Goal: Task Accomplishment & Management: Manage account settings

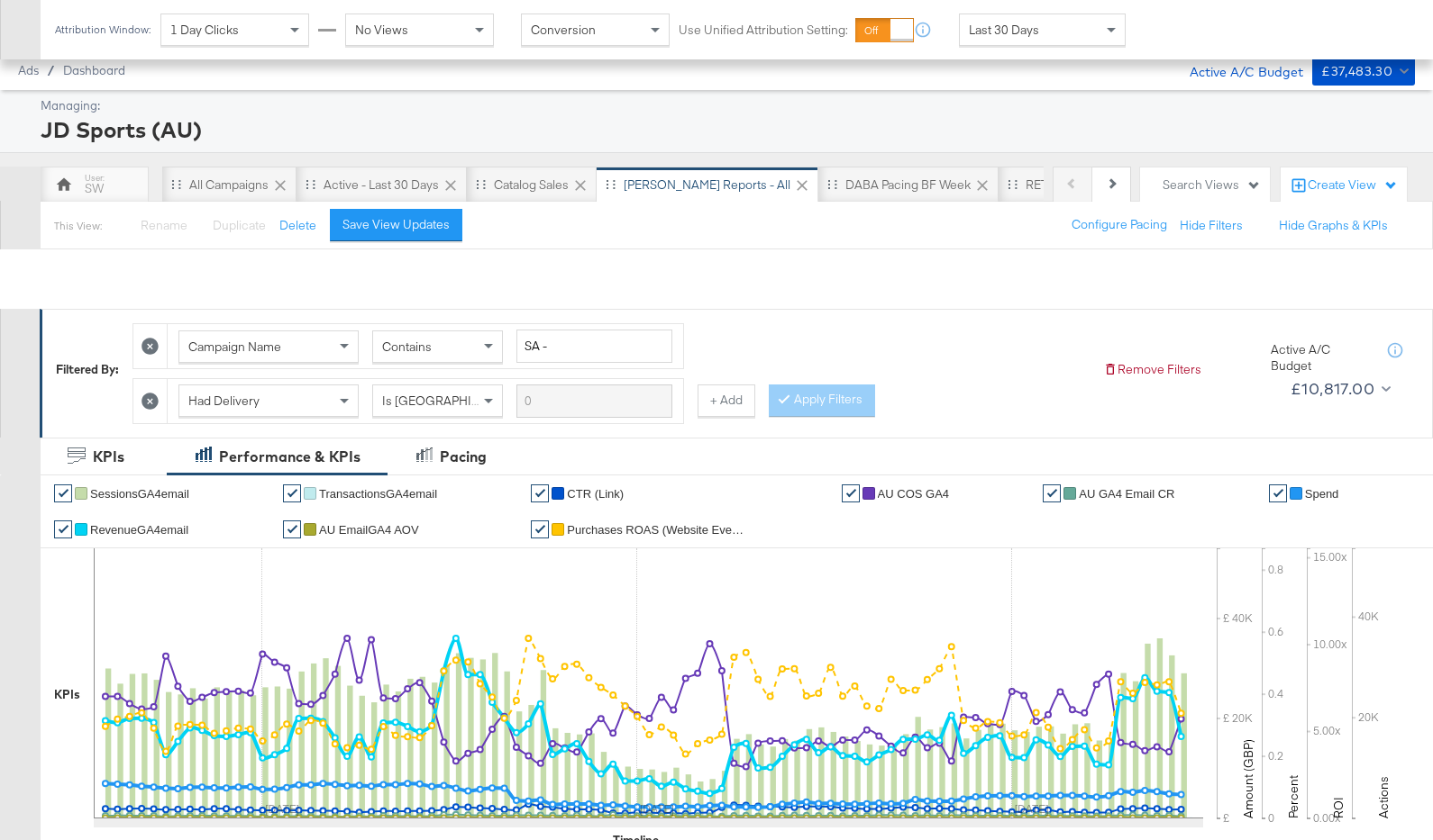
scroll to position [873, 0]
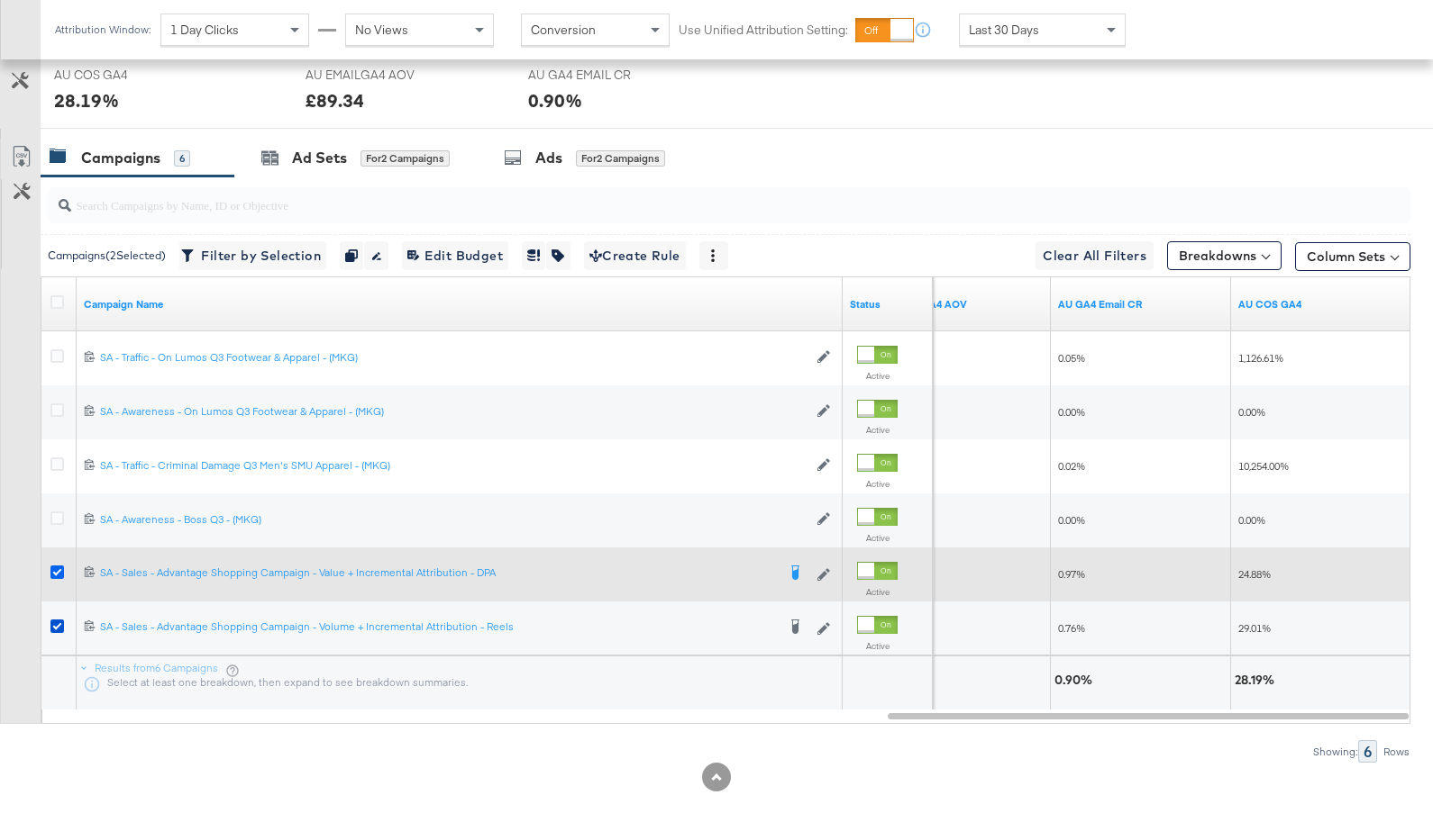
click at [55, 572] on icon at bounding box center [58, 573] width 14 height 14
click at [0, 0] on input "checkbox" at bounding box center [0, 0] width 0 height 0
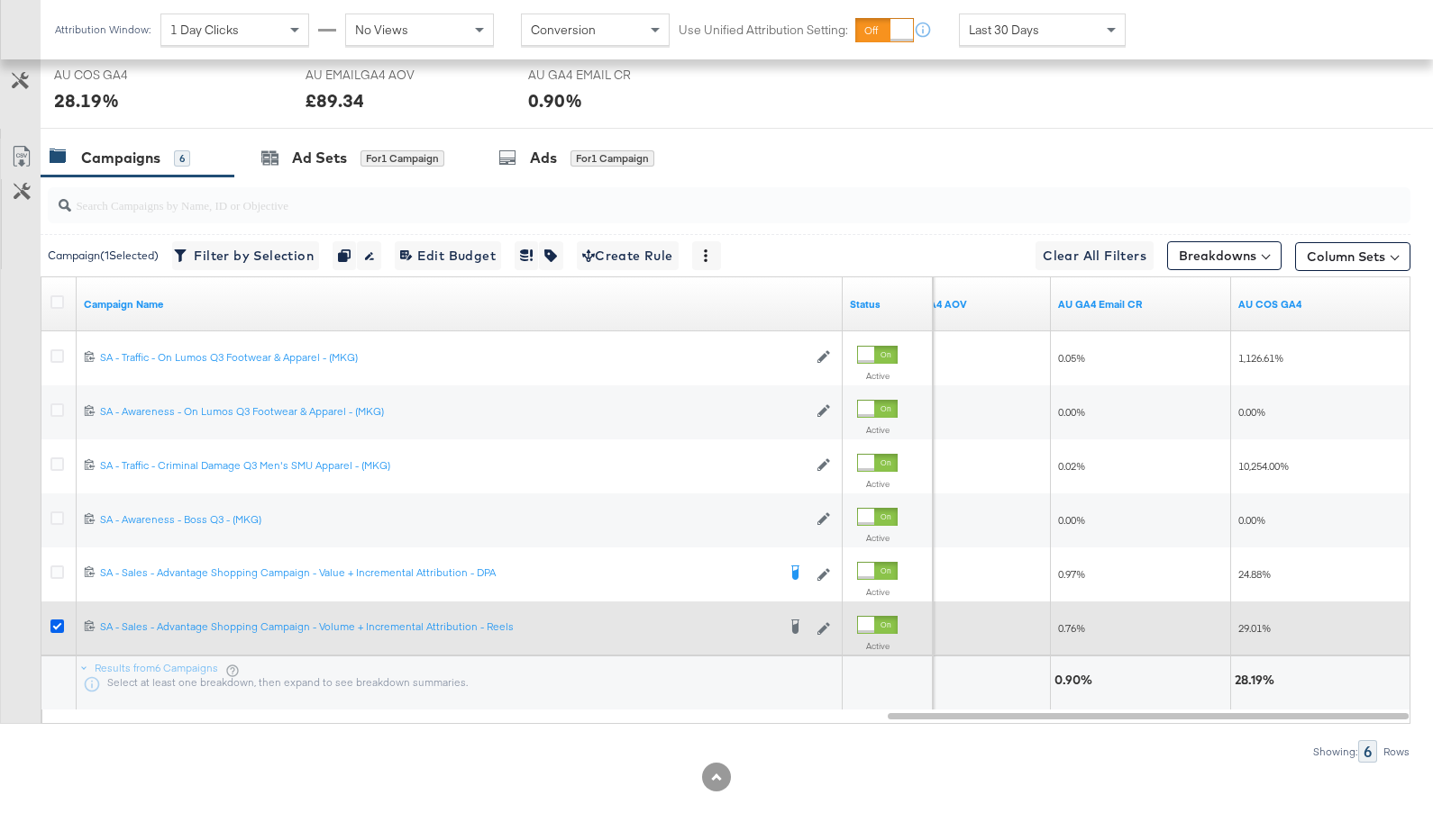
click at [55, 620] on icon at bounding box center [58, 626] width 14 height 14
click at [0, 0] on input "checkbox" at bounding box center [0, 0] width 0 height 0
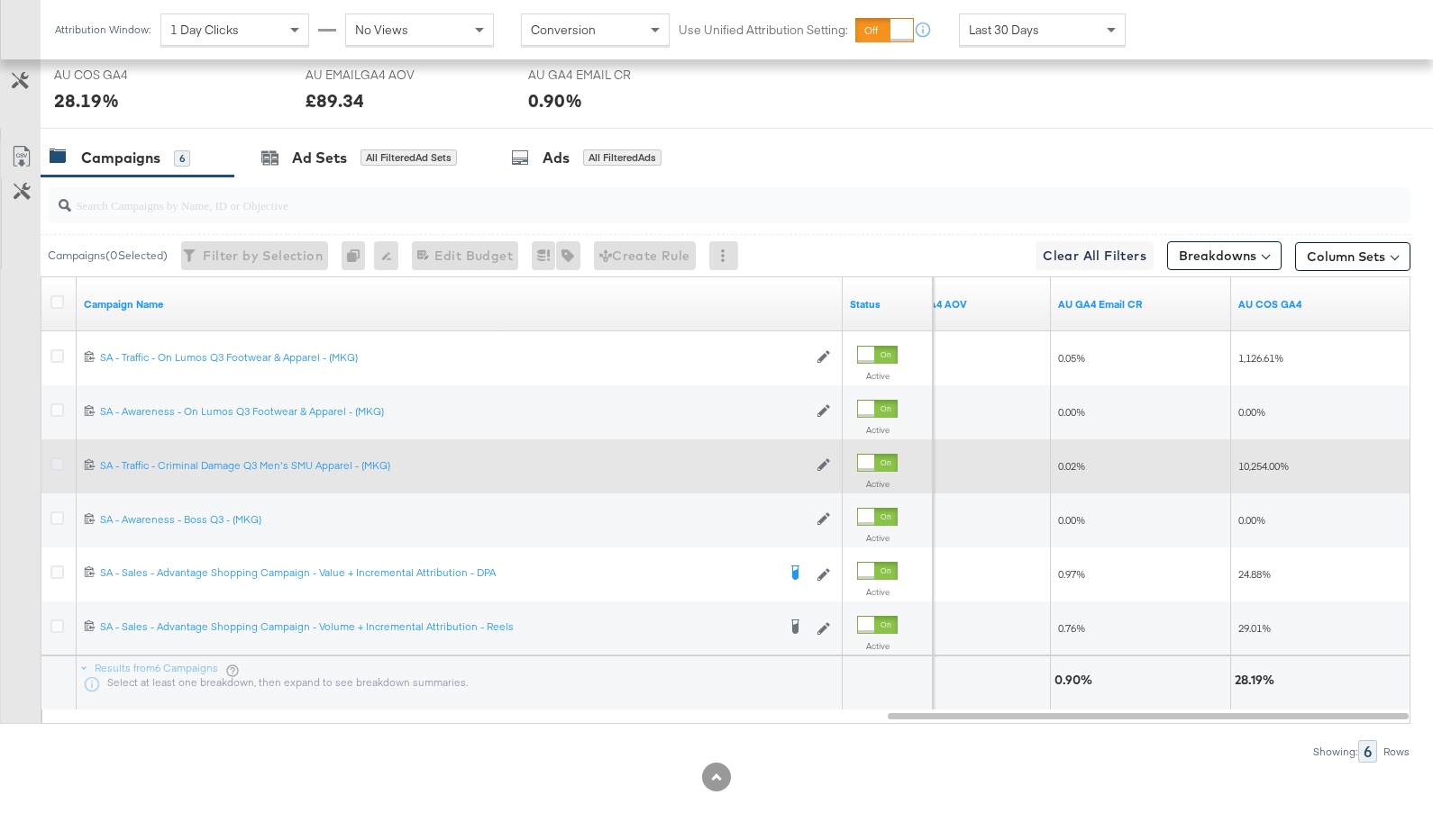
click at [59, 459] on icon at bounding box center [58, 464] width 14 height 14
click at [0, 0] on input "checkbox" at bounding box center [0, 0] width 0 height 0
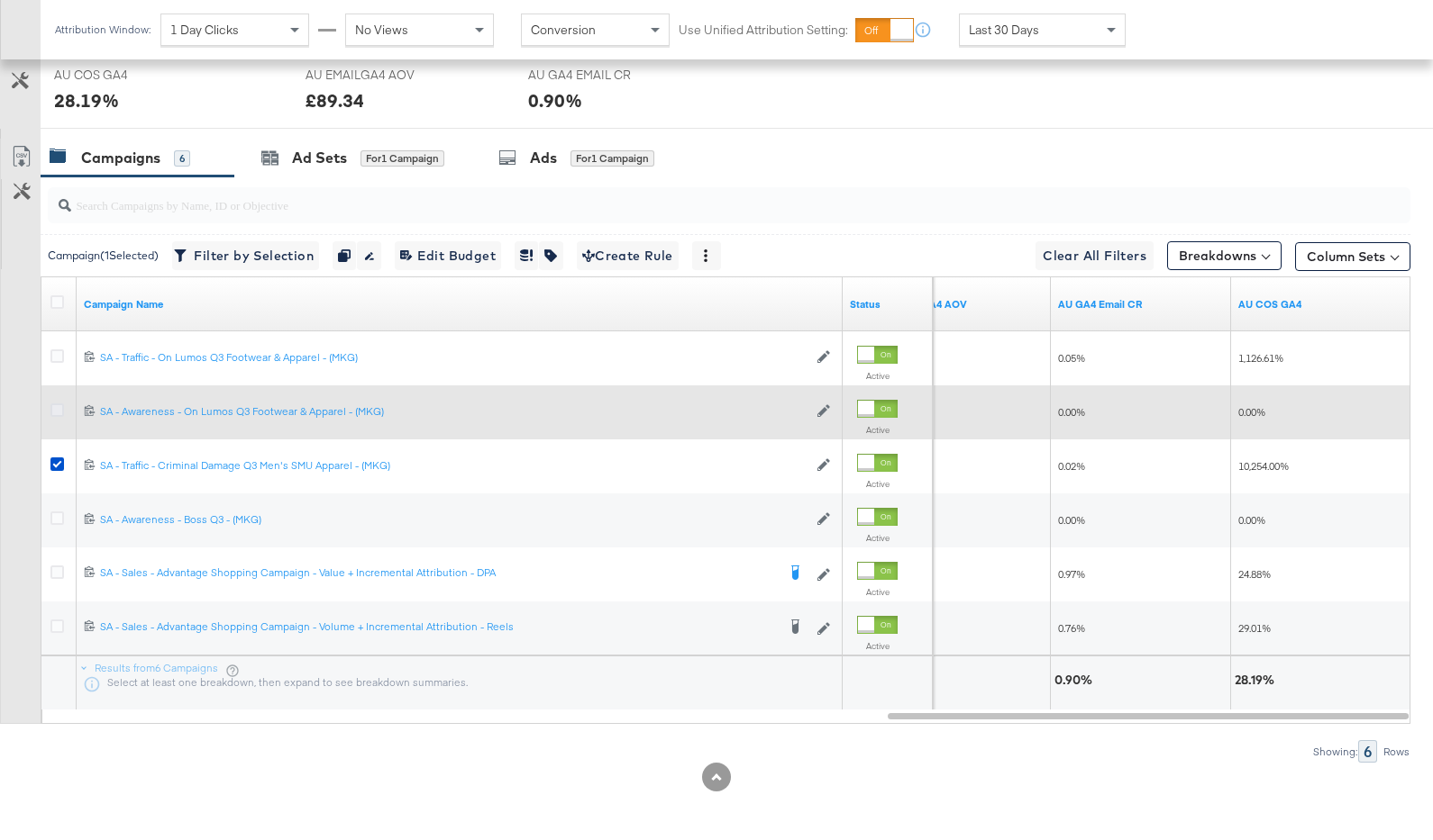
click at [57, 415] on icon at bounding box center [58, 411] width 14 height 14
click at [0, 0] on input "checkbox" at bounding box center [0, 0] width 0 height 0
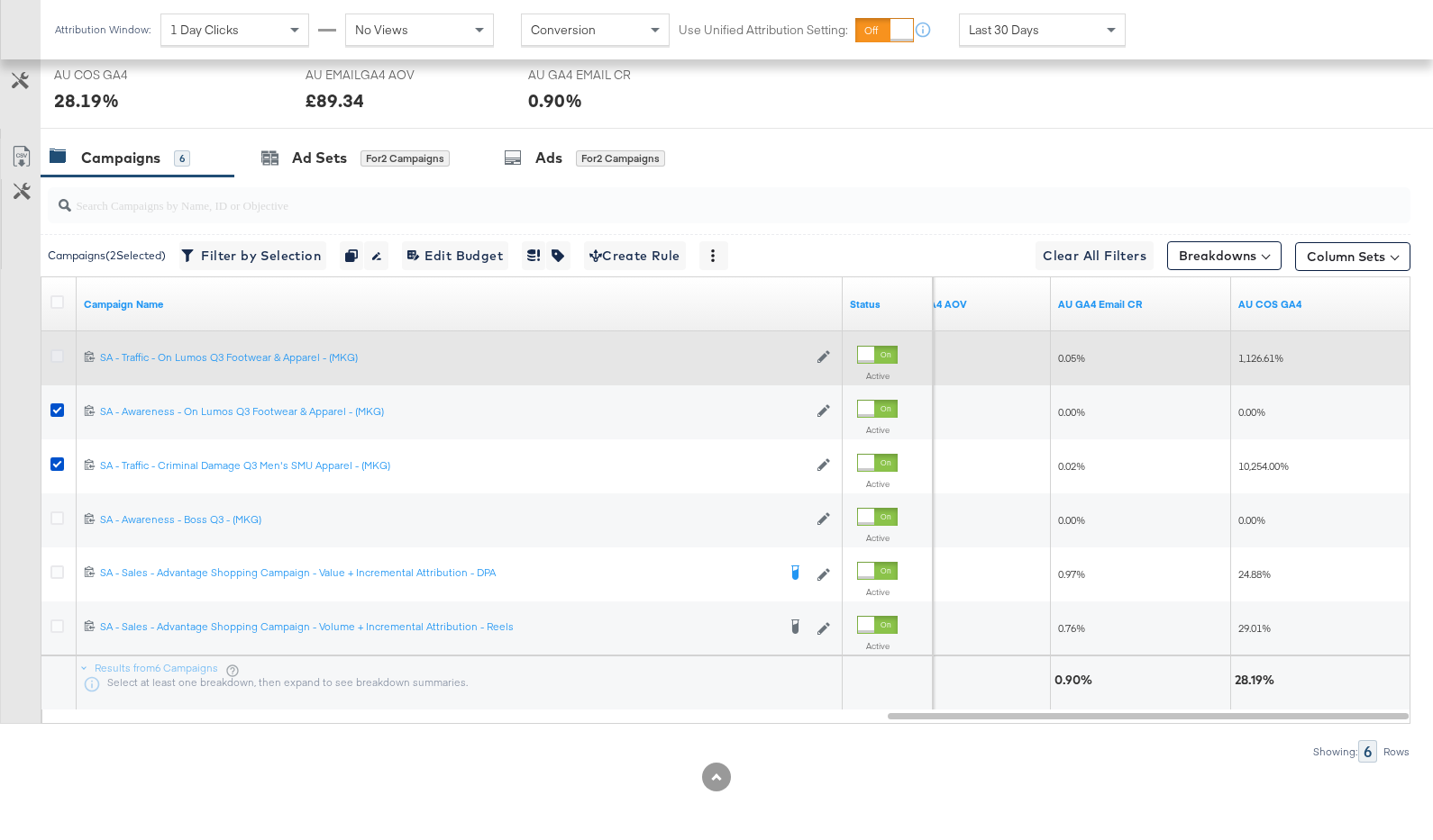
click at [59, 349] on icon at bounding box center [58, 356] width 14 height 14
click at [0, 0] on input "checkbox" at bounding box center [0, 0] width 0 height 0
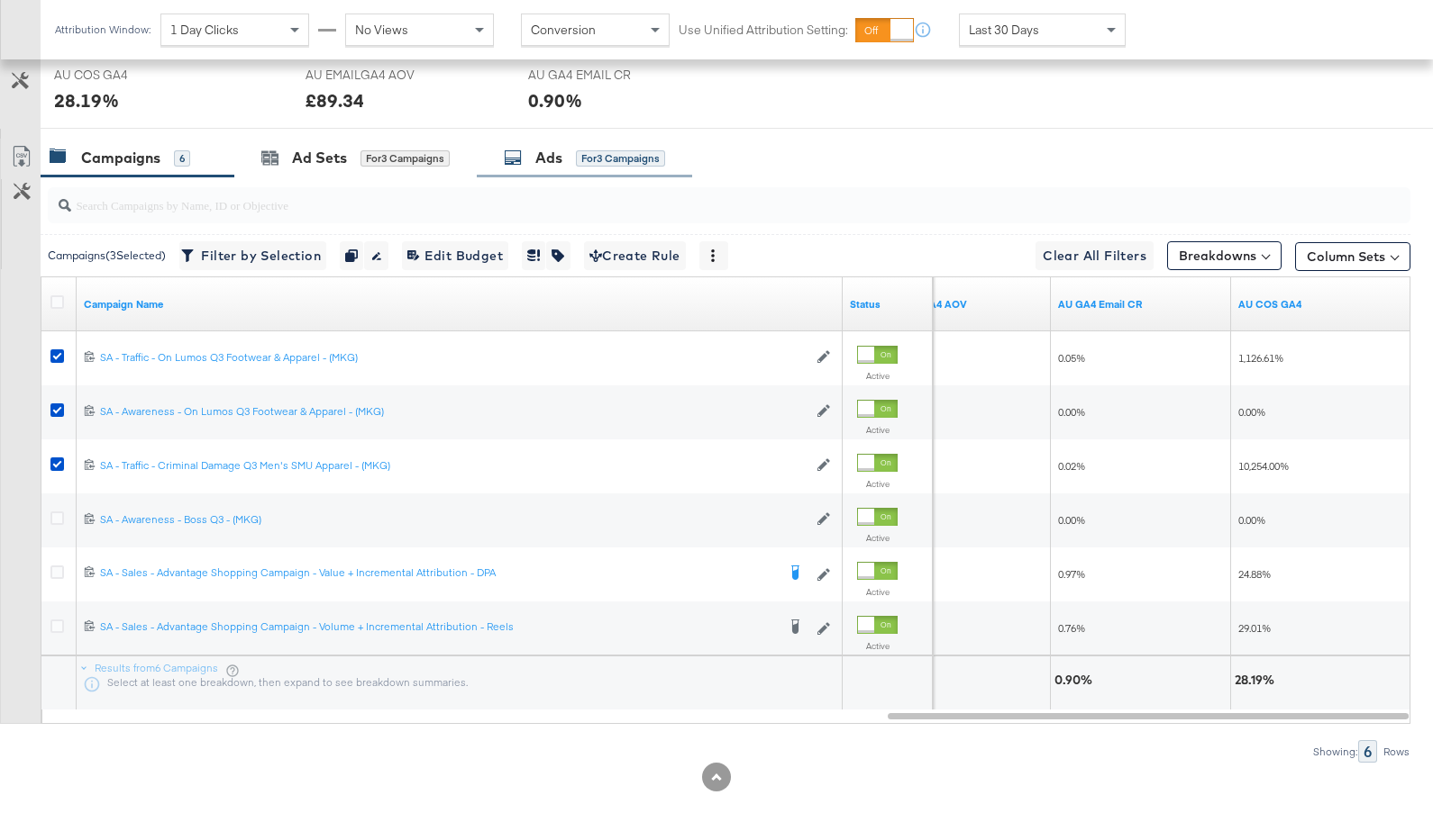
click at [579, 149] on span "for 3 Campaigns" at bounding box center [620, 157] width 89 height 17
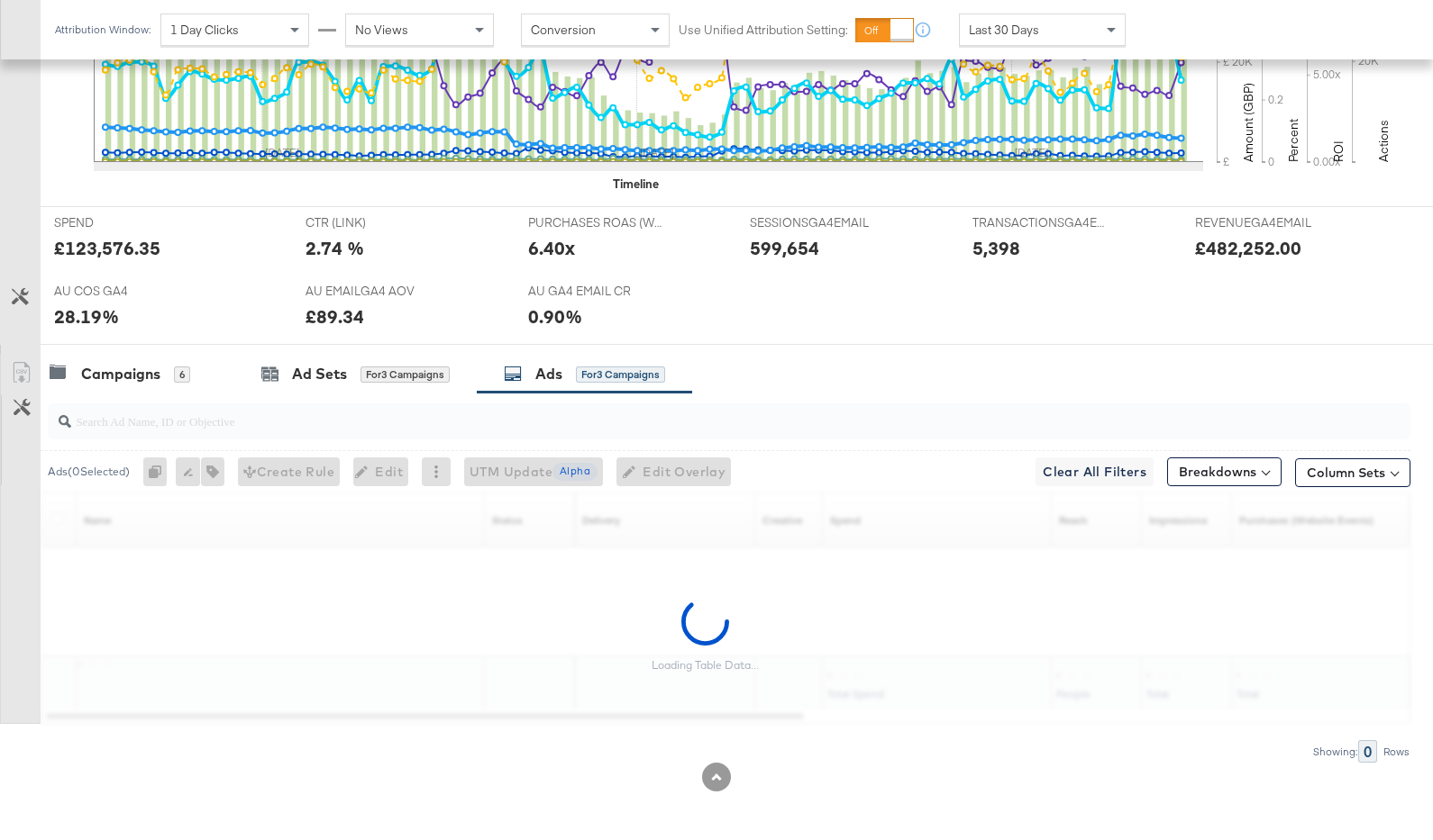
scroll to position [819, 0]
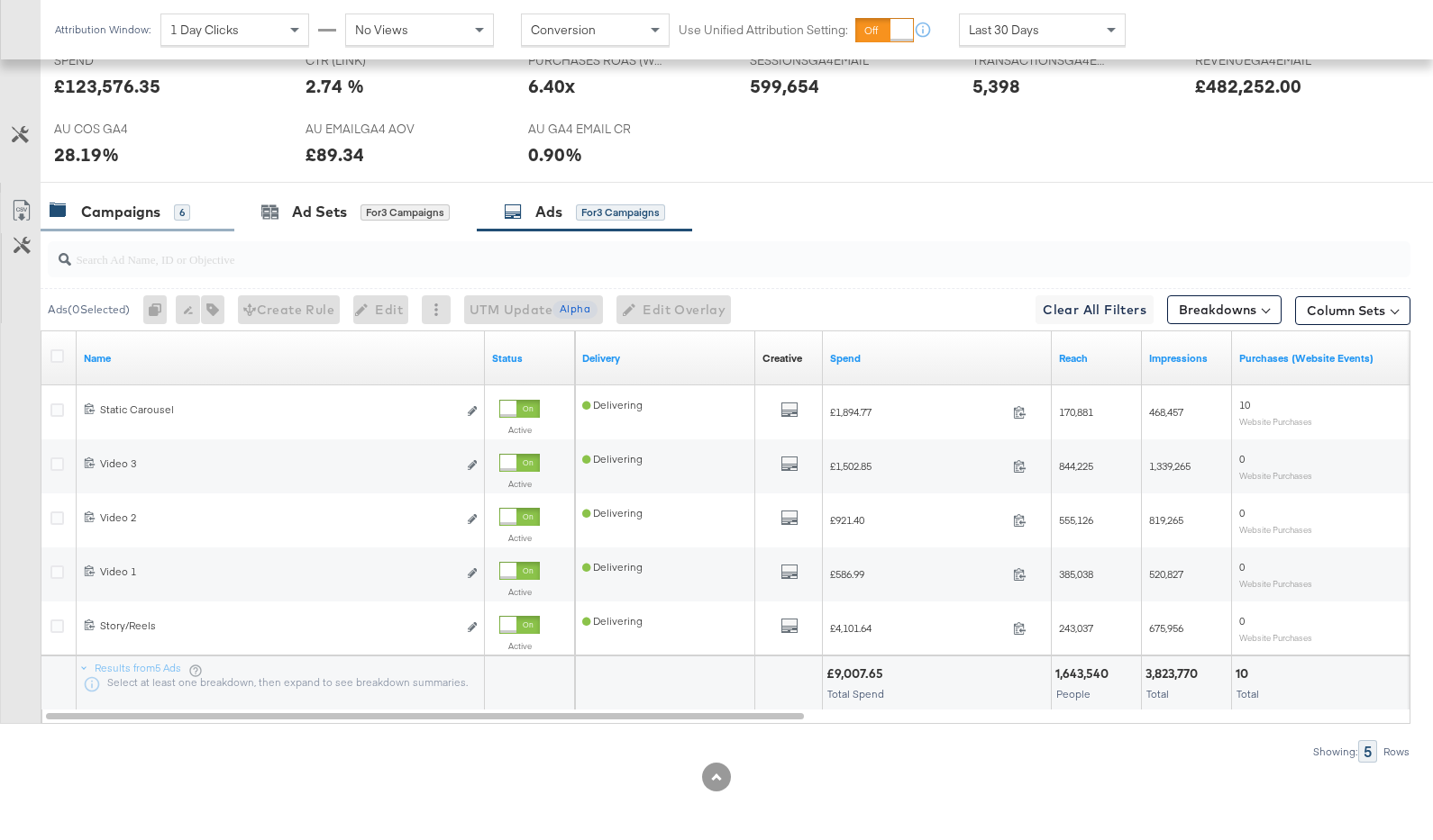
click at [105, 218] on div "Campaigns" at bounding box center [120, 212] width 79 height 20
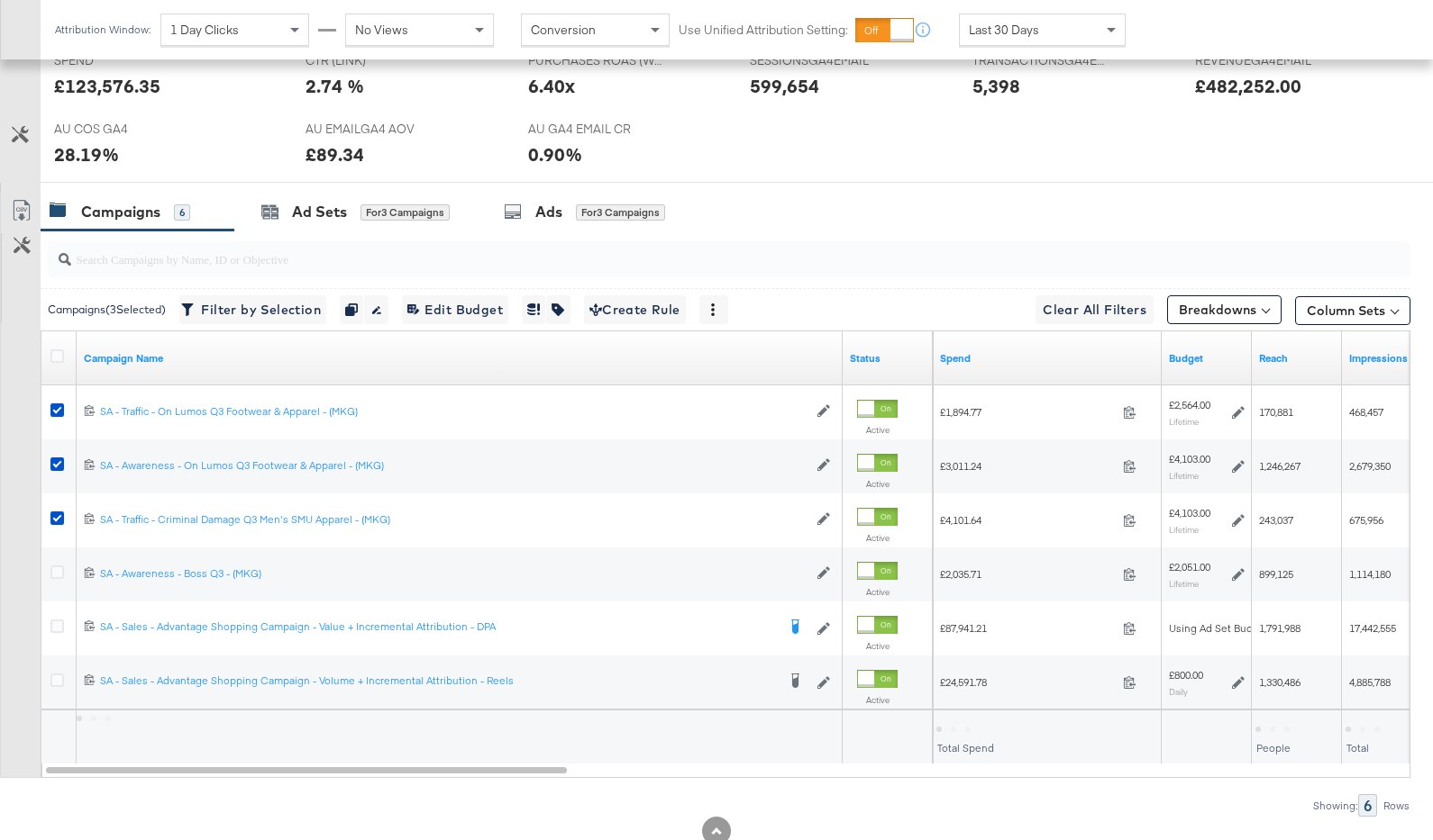
scroll to position [873, 0]
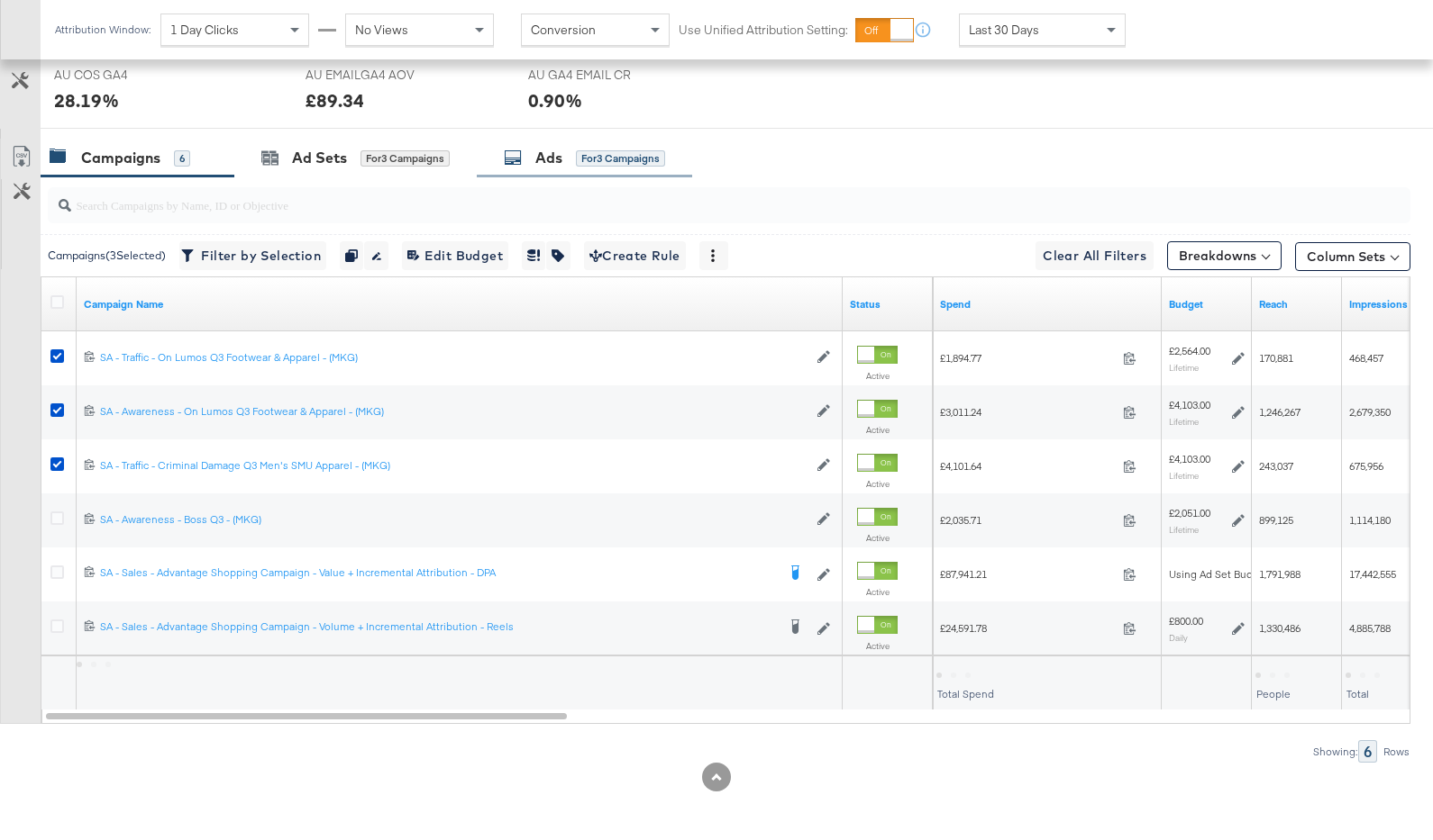
click at [543, 153] on div "Ads" at bounding box center [549, 157] width 27 height 20
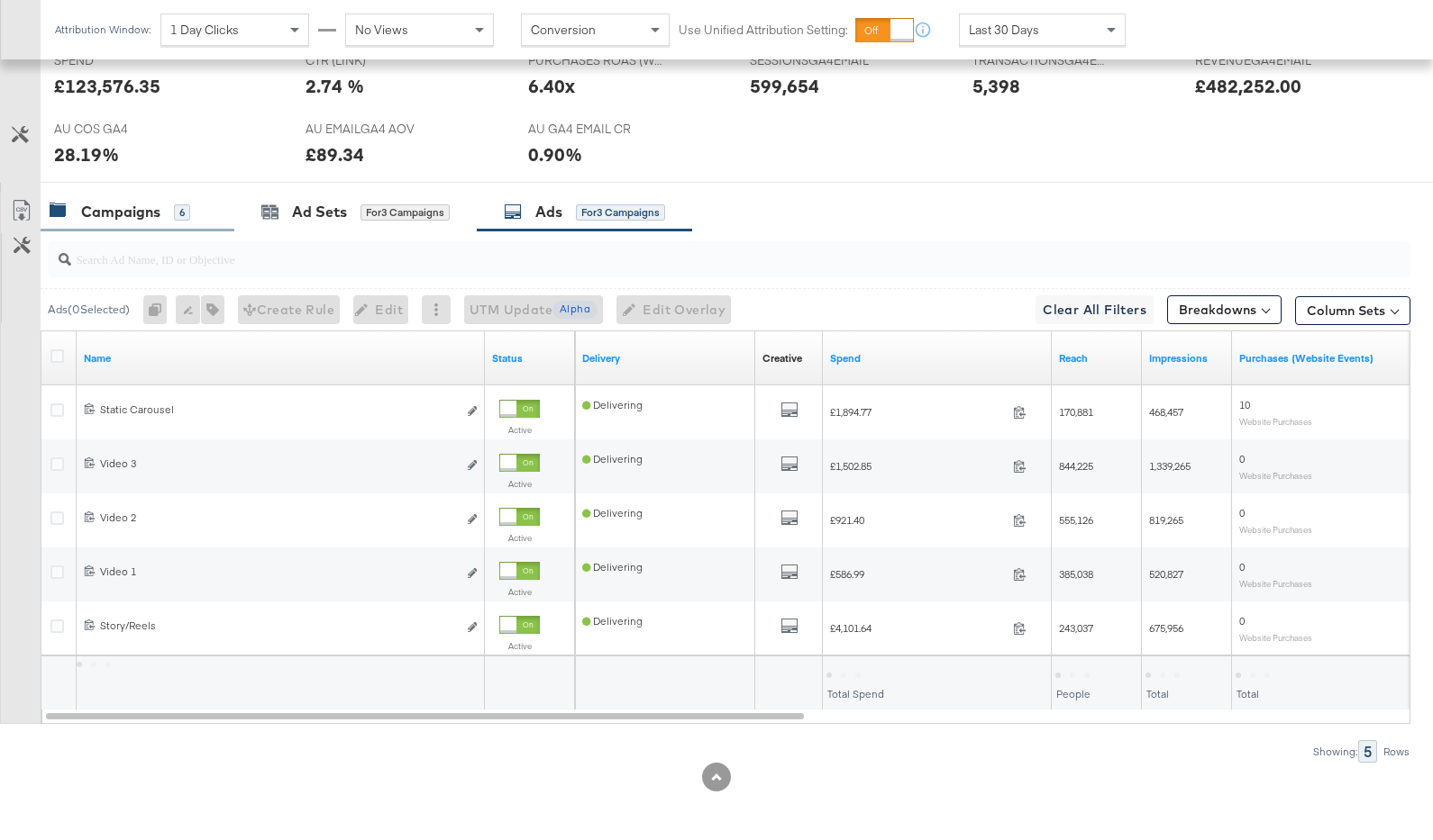
click at [165, 212] on div "Campaigns 6" at bounding box center [120, 212] width 141 height 20
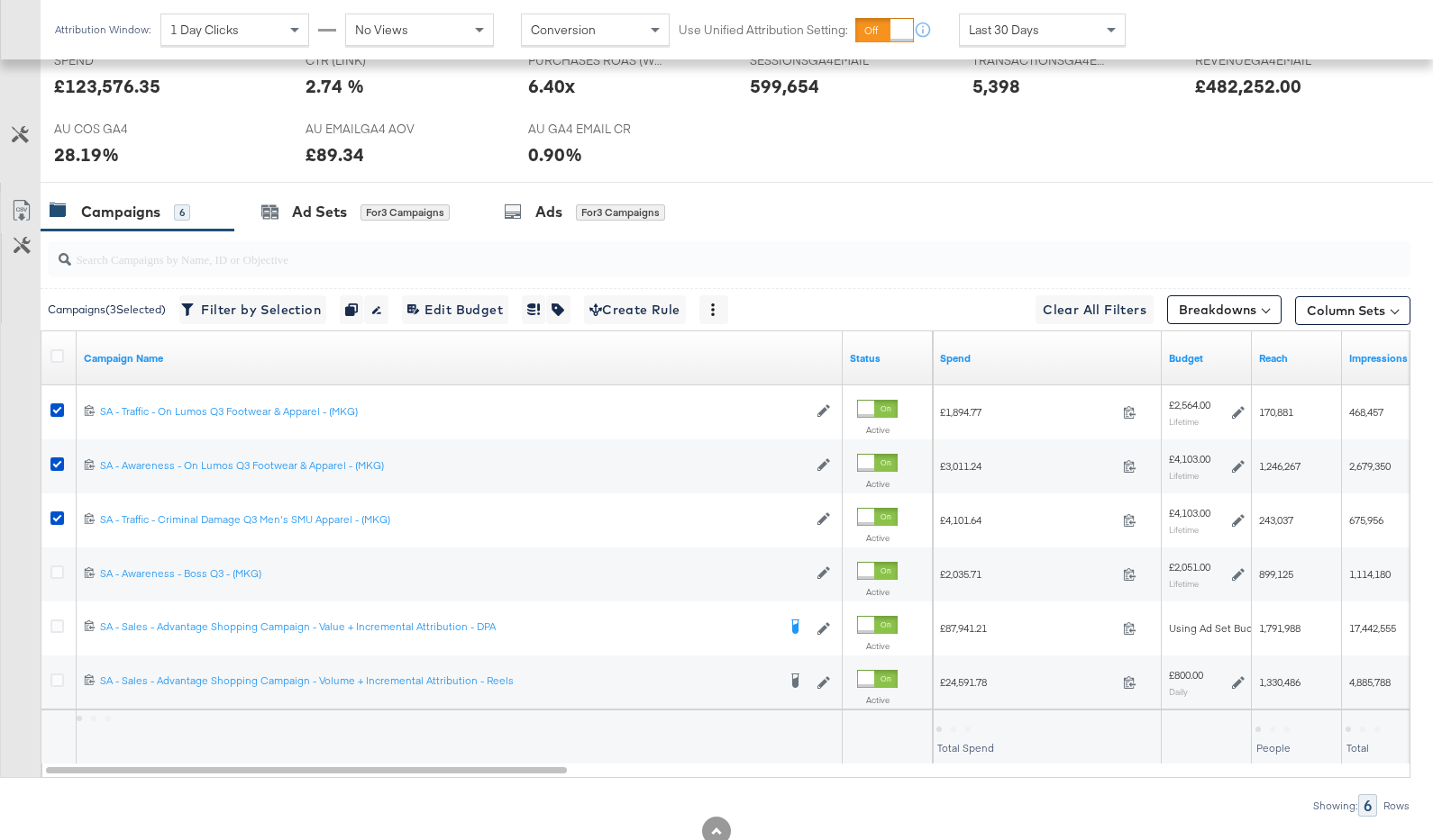
scroll to position [873, 0]
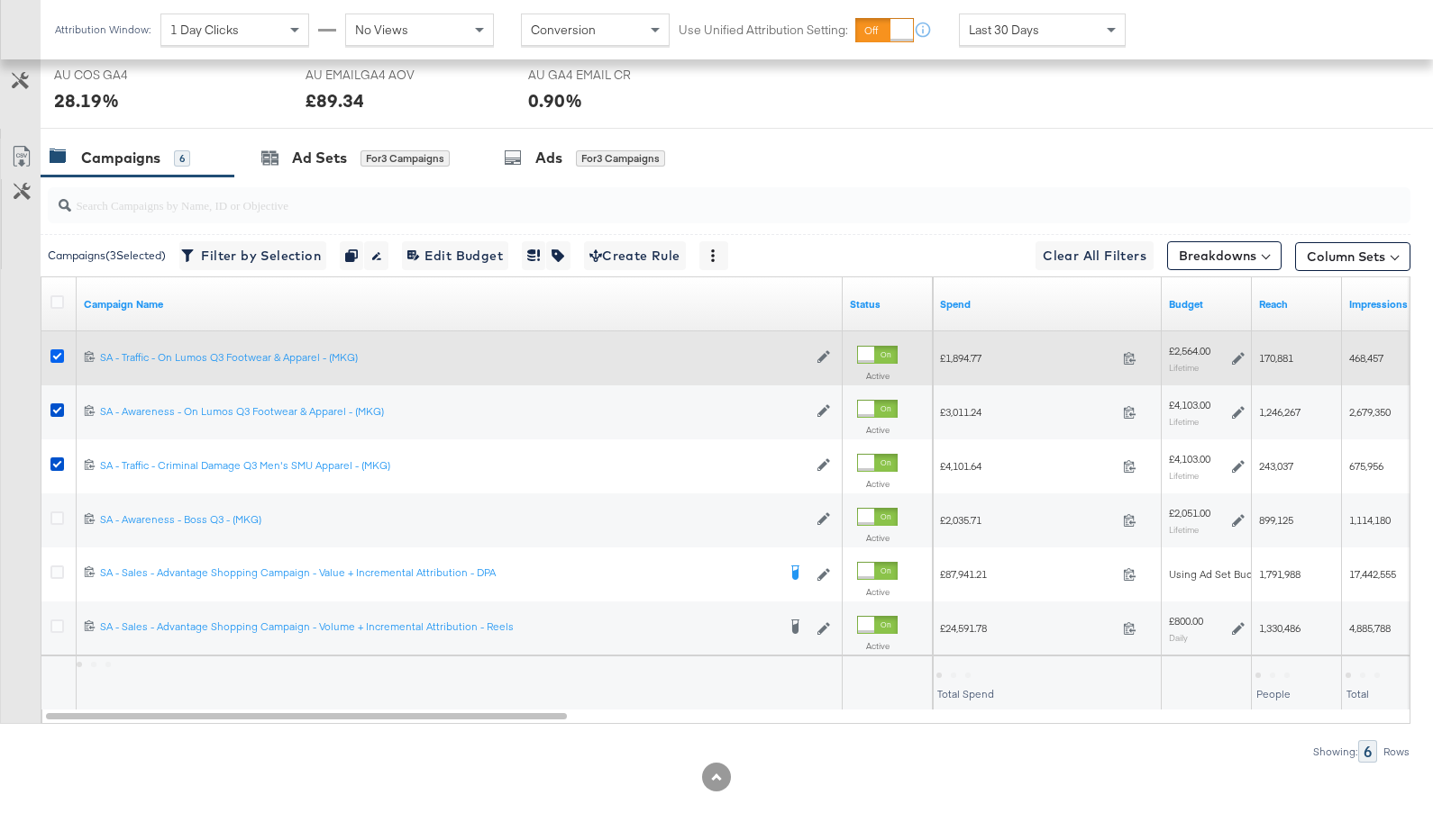
click at [61, 357] on icon at bounding box center [58, 356] width 14 height 14
click at [0, 0] on input "checkbox" at bounding box center [0, 0] width 0 height 0
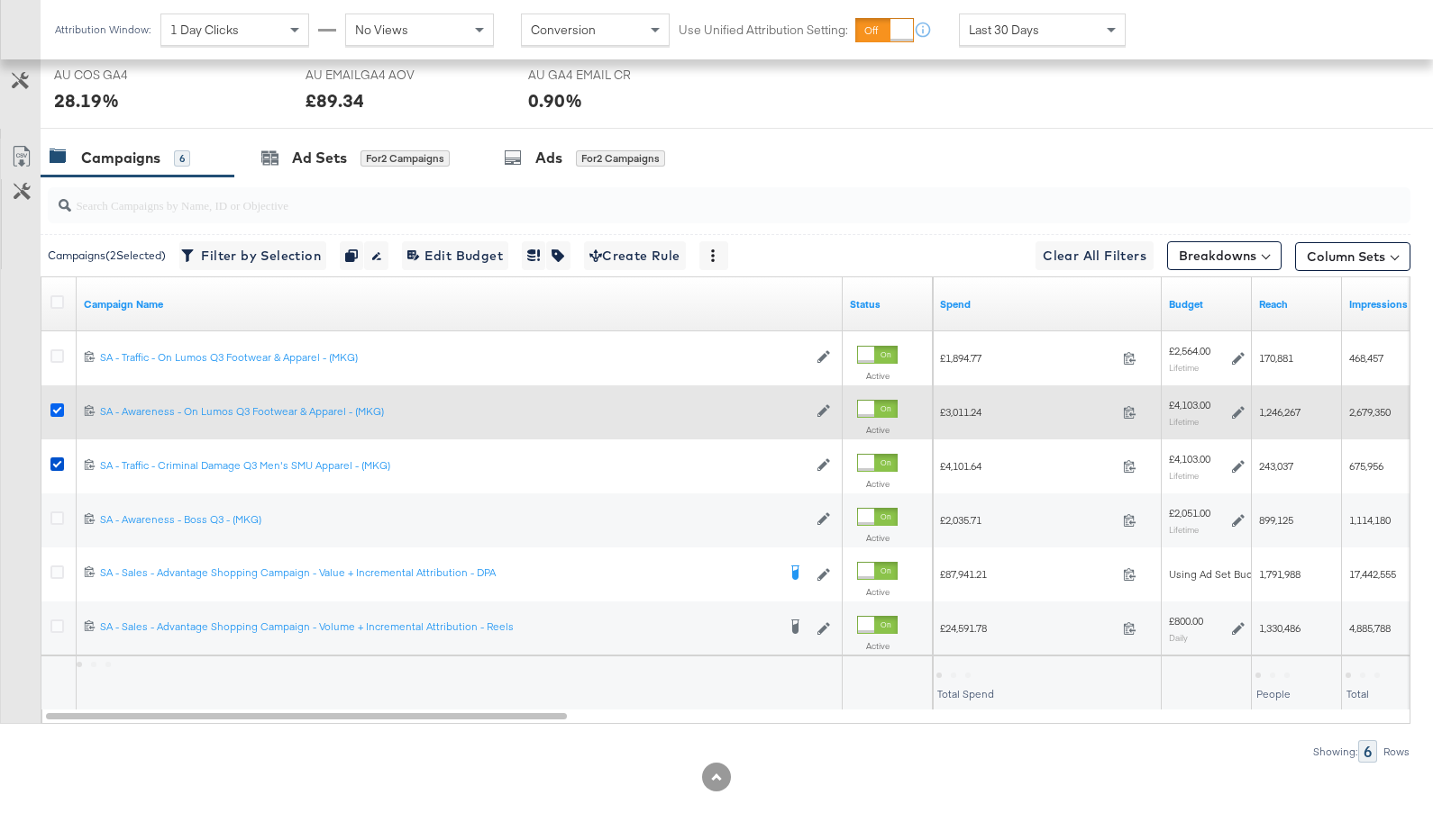
click at [57, 406] on icon at bounding box center [58, 411] width 14 height 14
click at [0, 0] on input "checkbox" at bounding box center [0, 0] width 0 height 0
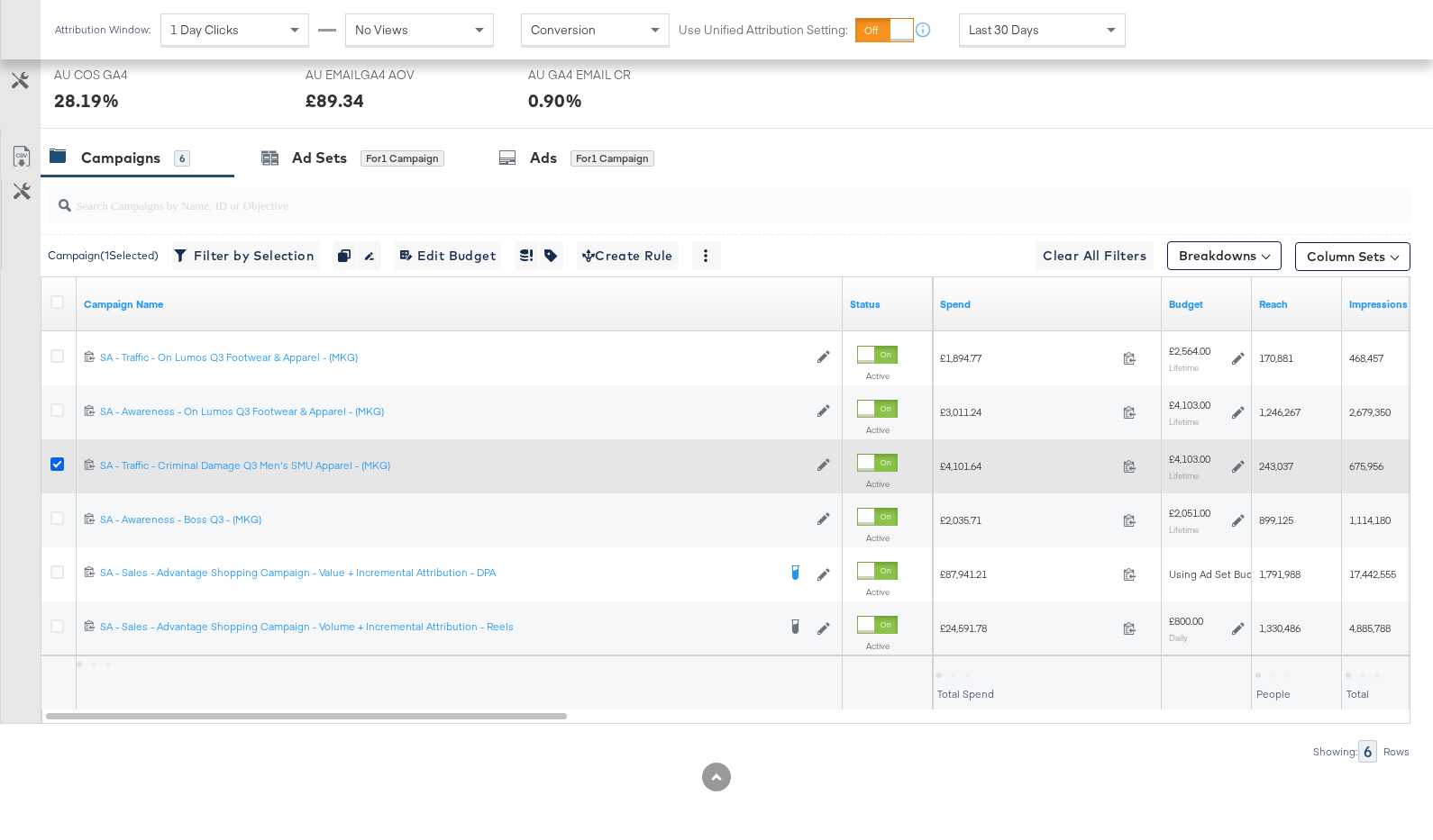
click at [56, 461] on icon at bounding box center [58, 464] width 14 height 14
click at [0, 0] on input "checkbox" at bounding box center [0, 0] width 0 height 0
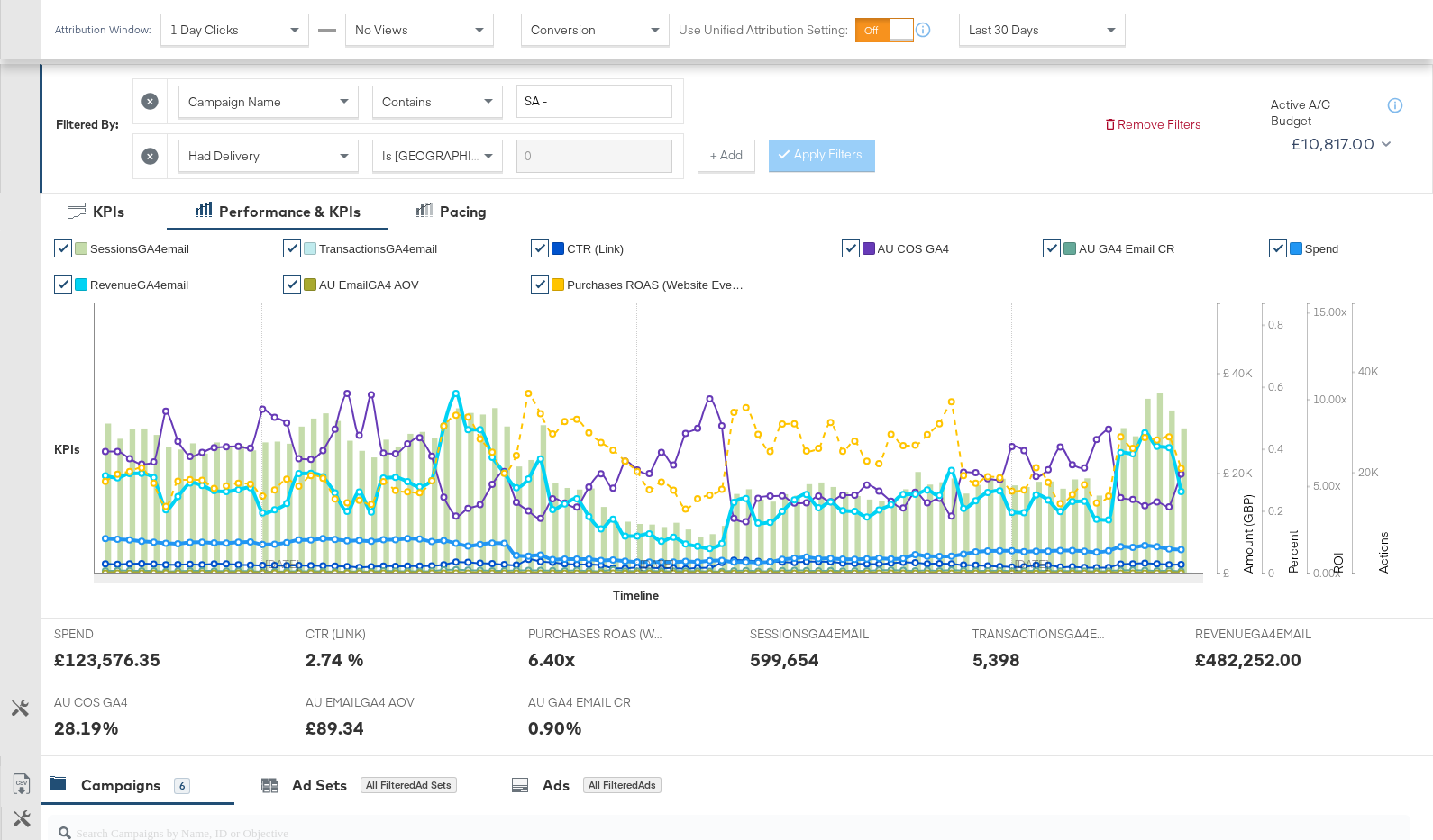
scroll to position [162, 0]
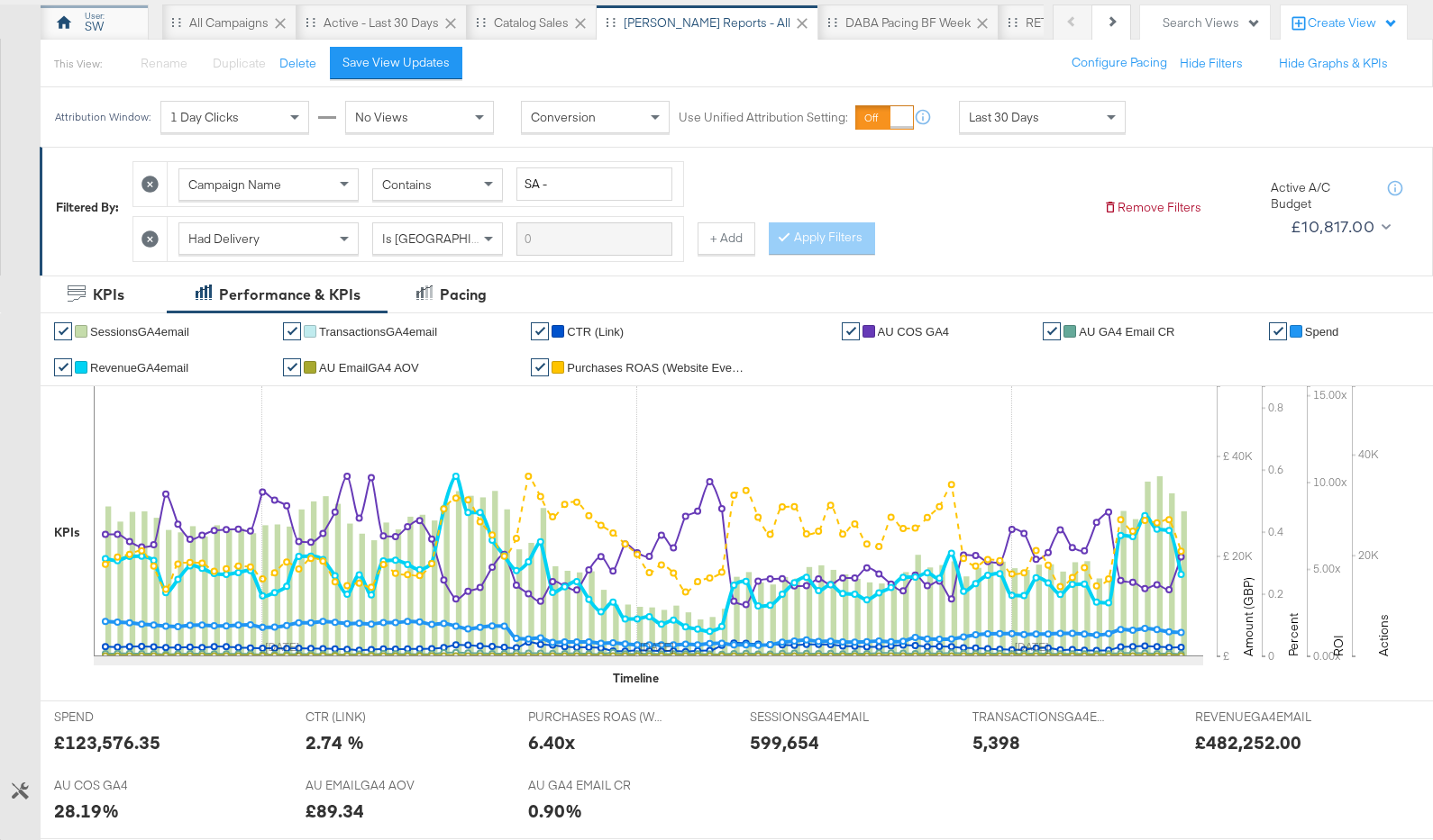
click at [120, 33] on div "SW" at bounding box center [95, 22] width 108 height 36
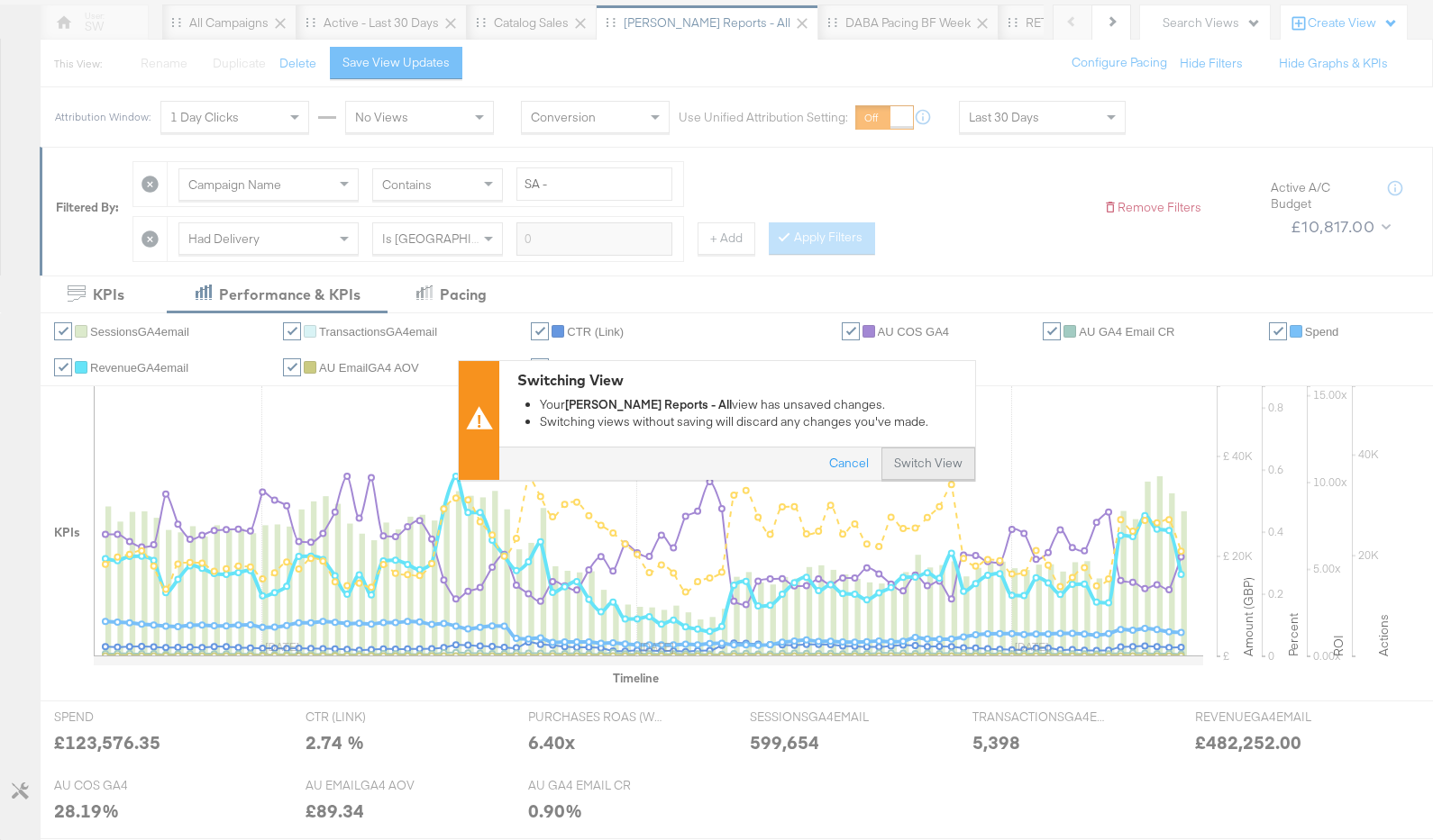
click at [934, 461] on button "Switch View" at bounding box center [928, 463] width 94 height 32
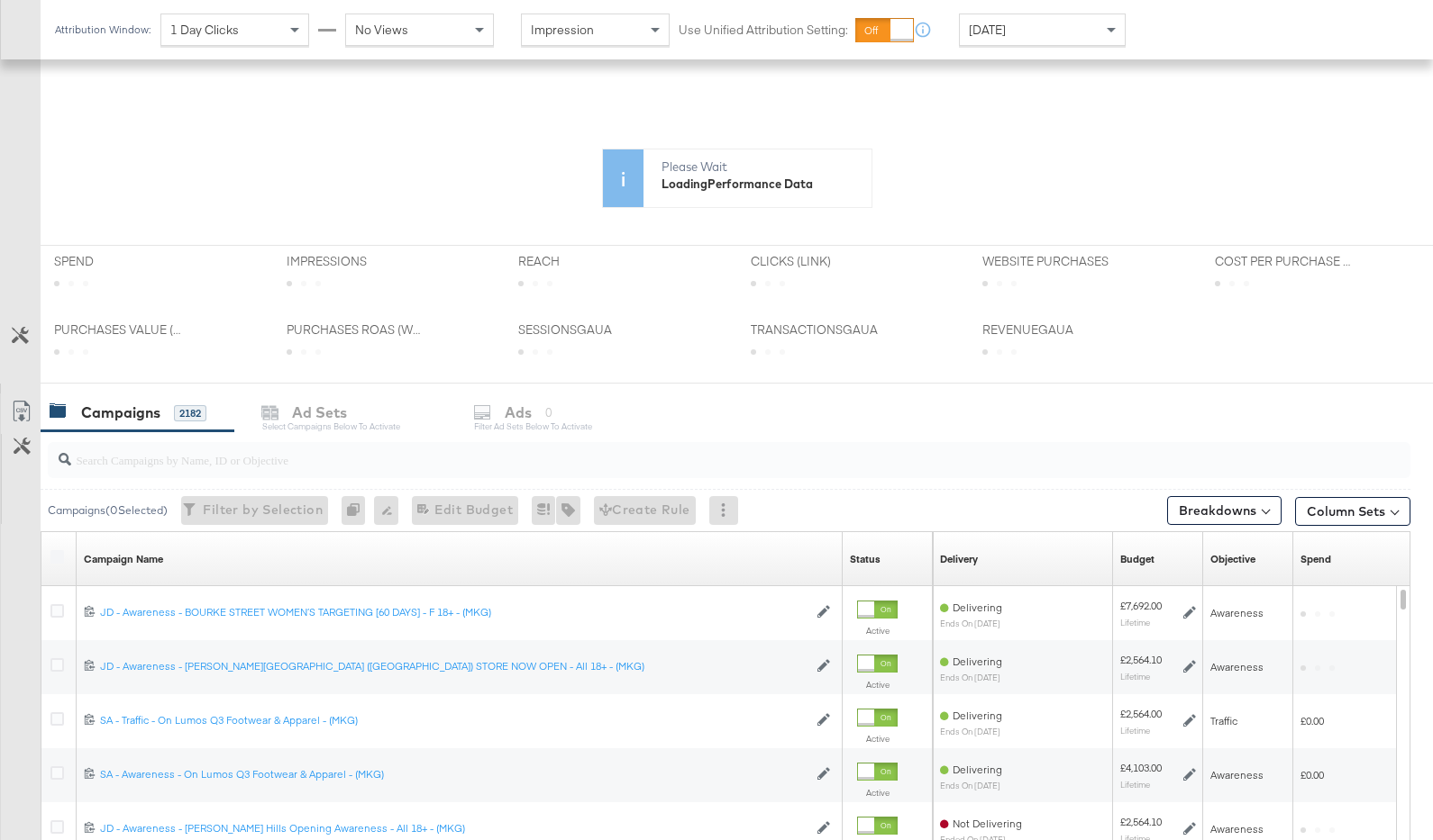
scroll to position [381, 0]
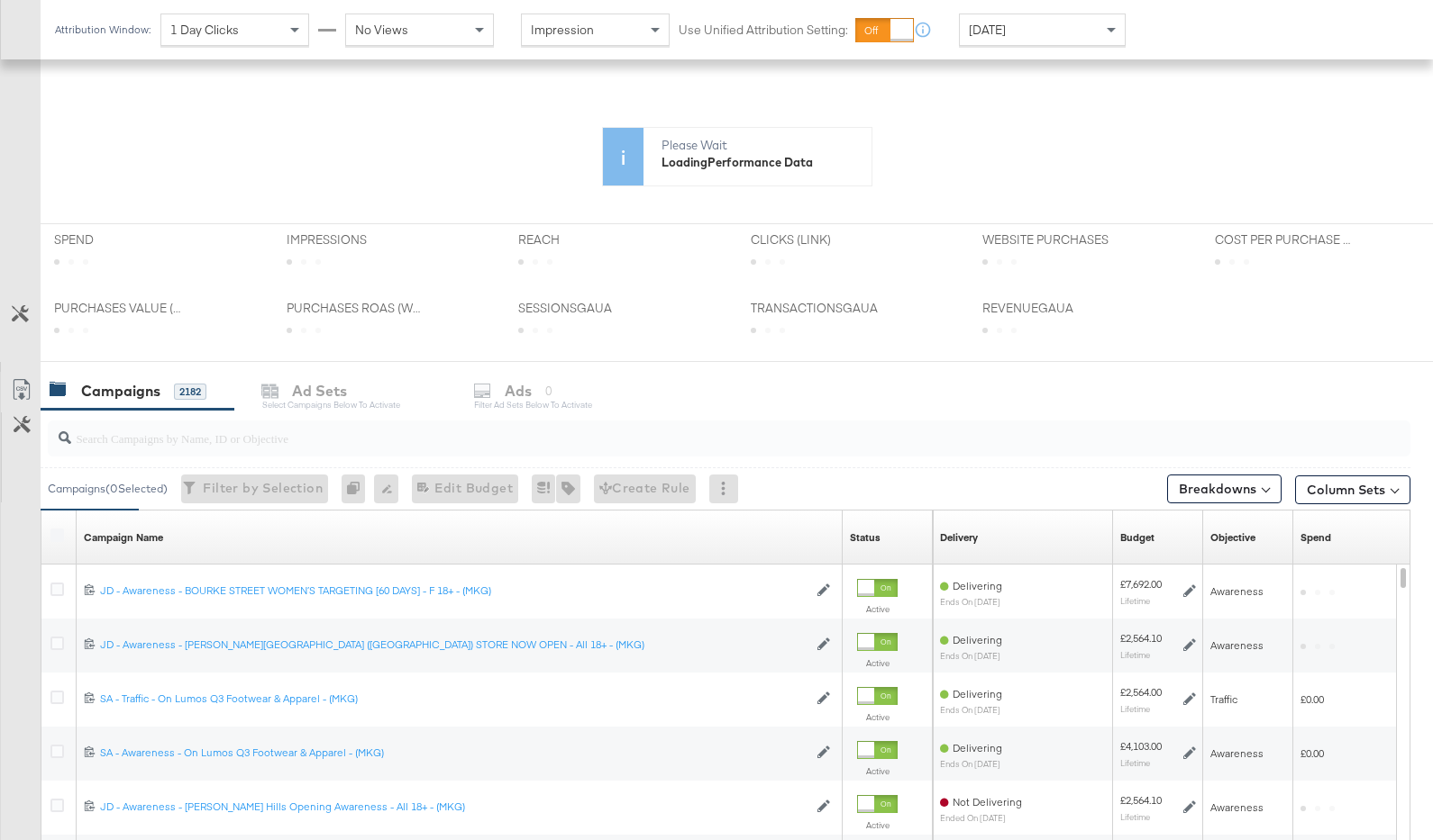
click at [851, 432] on div "KPIs Performance & KPIs Customize KPIs ✔ Clicks (Link) ✔ Purchases (Website Eve…" at bounding box center [716, 550] width 1433 height 1156
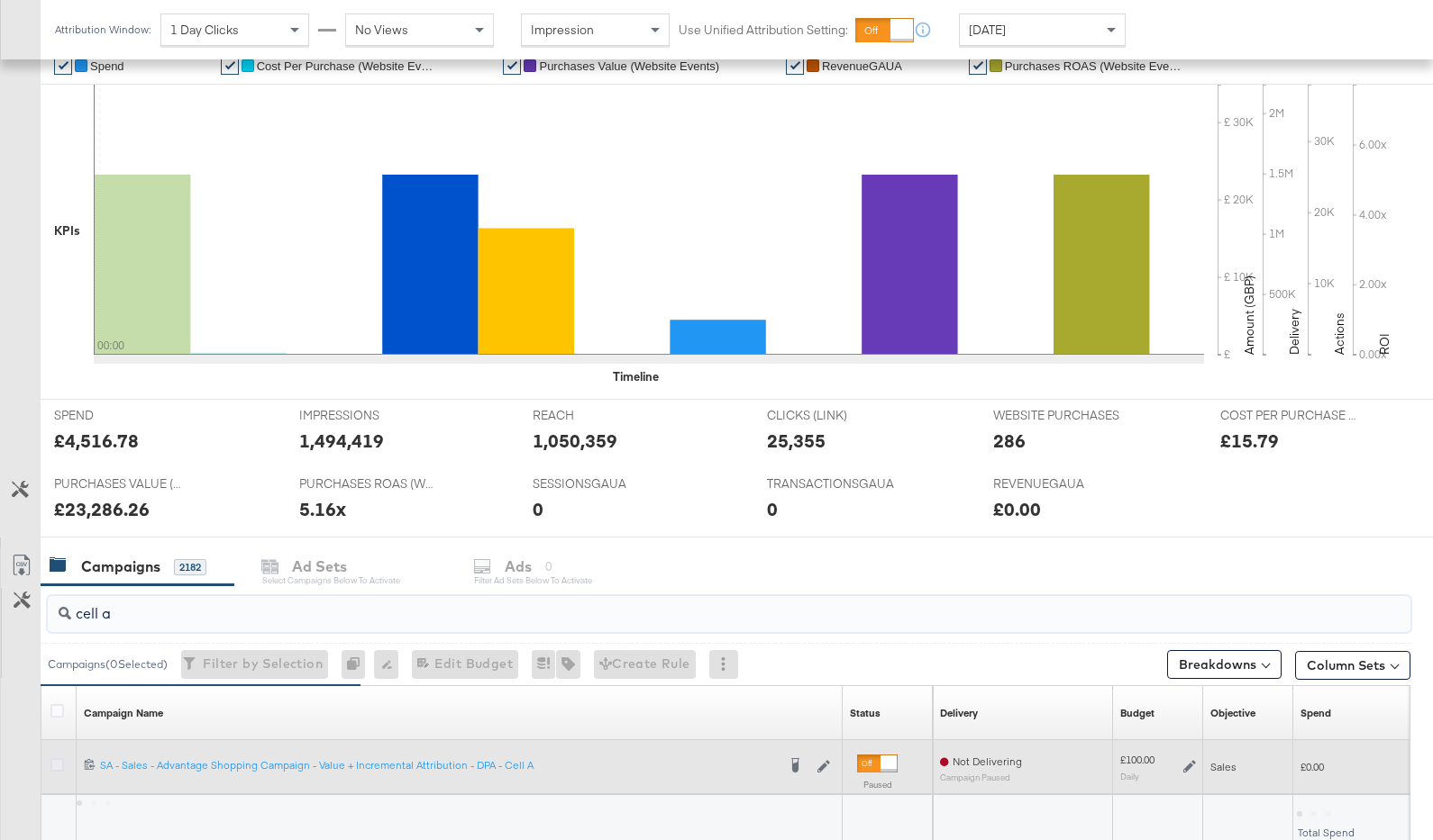
type input "cell a"
click at [55, 760] on icon at bounding box center [58, 765] width 14 height 14
click at [0, 0] on input "checkbox" at bounding box center [0, 0] width 0 height 0
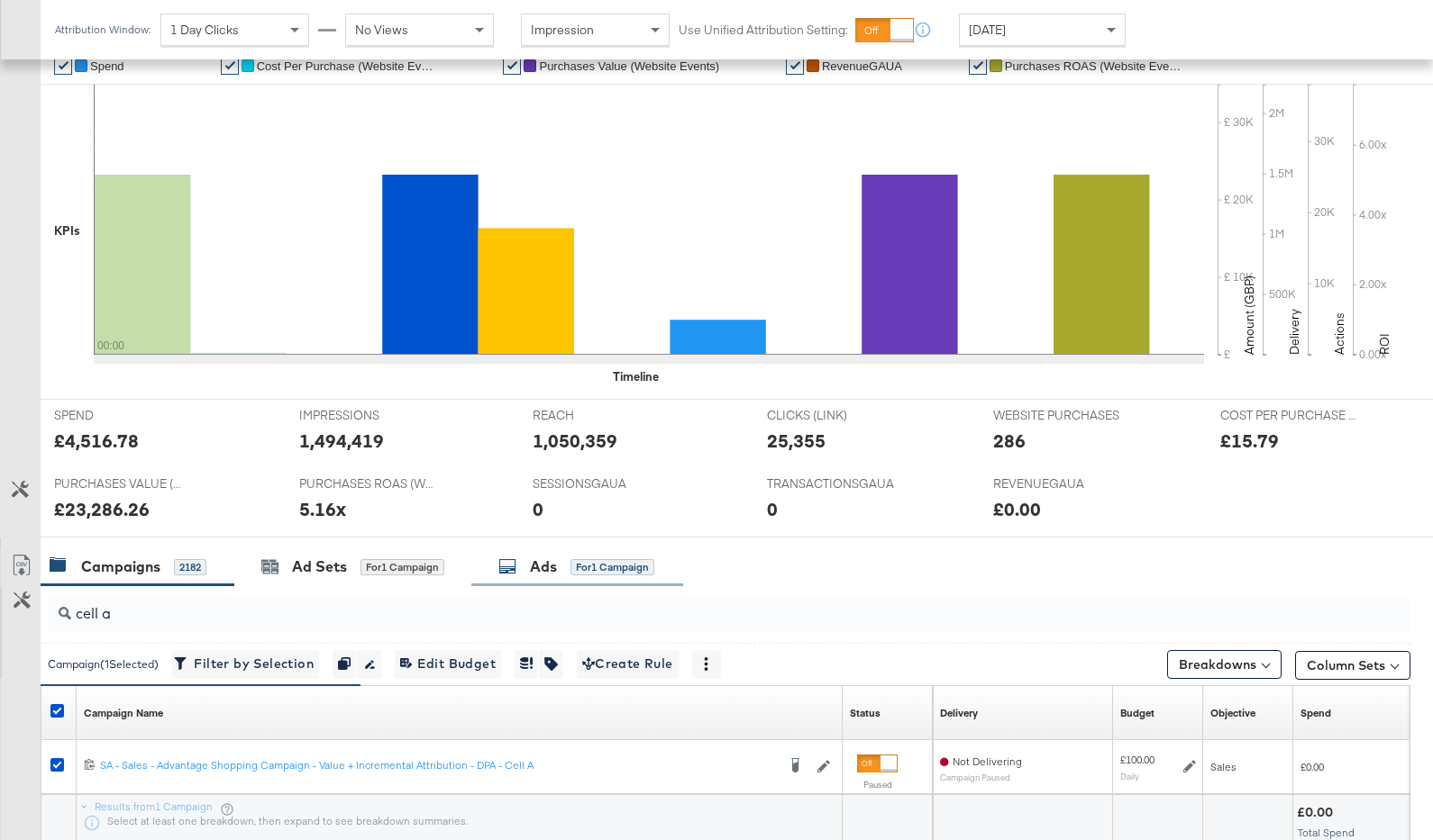
click at [573, 571] on div "for 1 Campaign" at bounding box center [612, 567] width 84 height 17
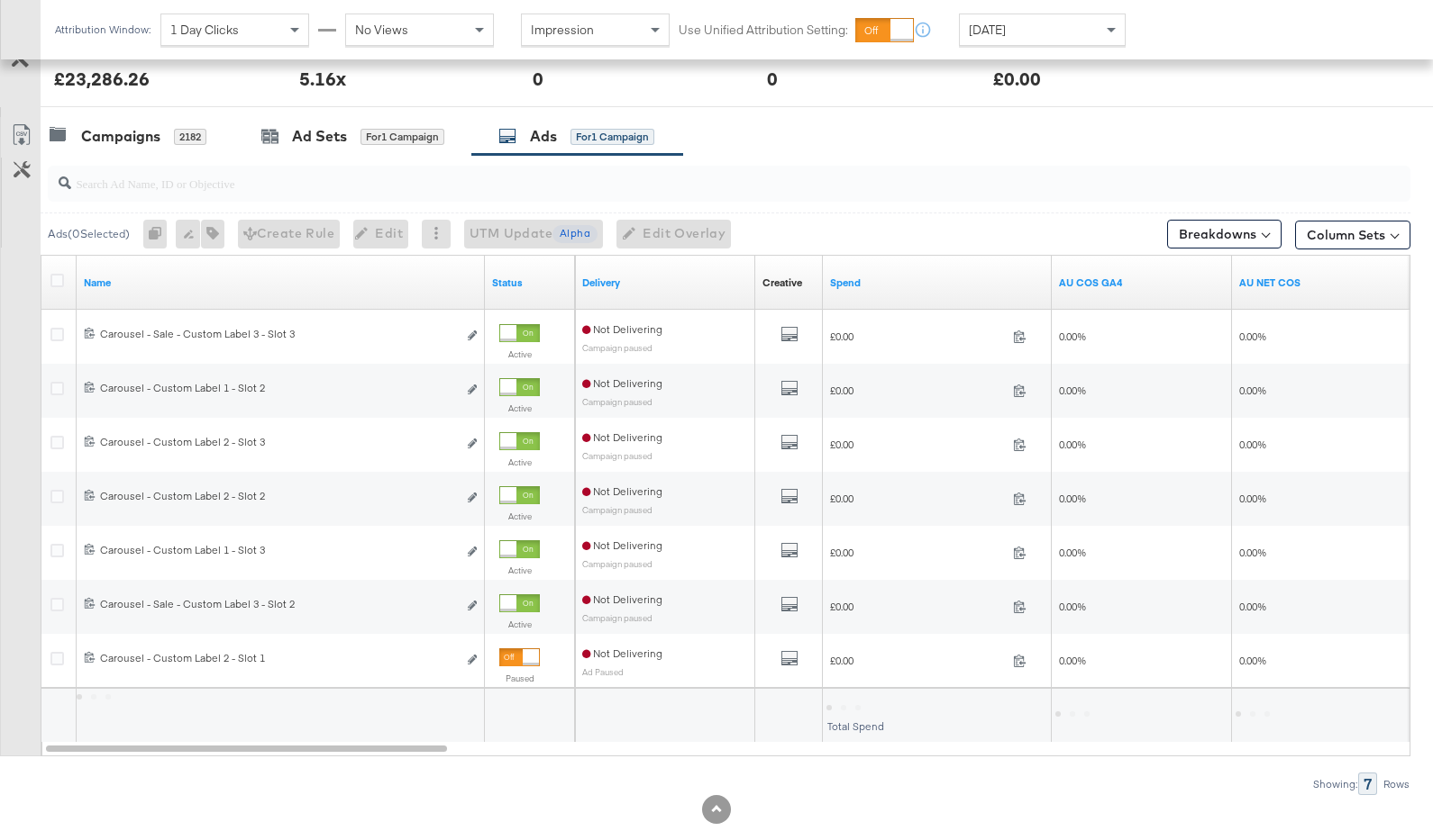
scroll to position [839, 0]
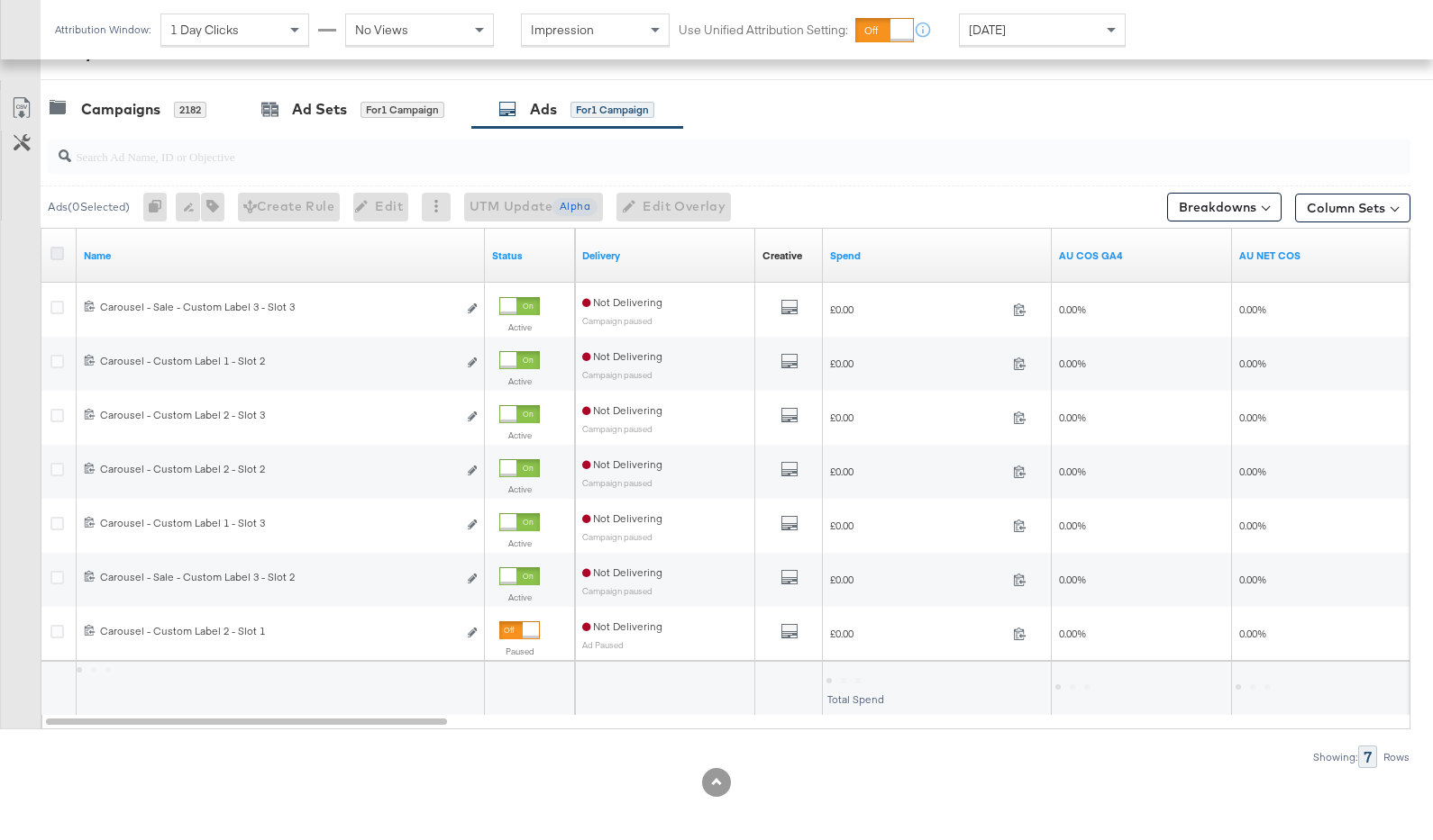
click at [54, 249] on icon at bounding box center [58, 254] width 14 height 14
click at [0, 0] on input "checkbox" at bounding box center [0, 0] width 0 height 0
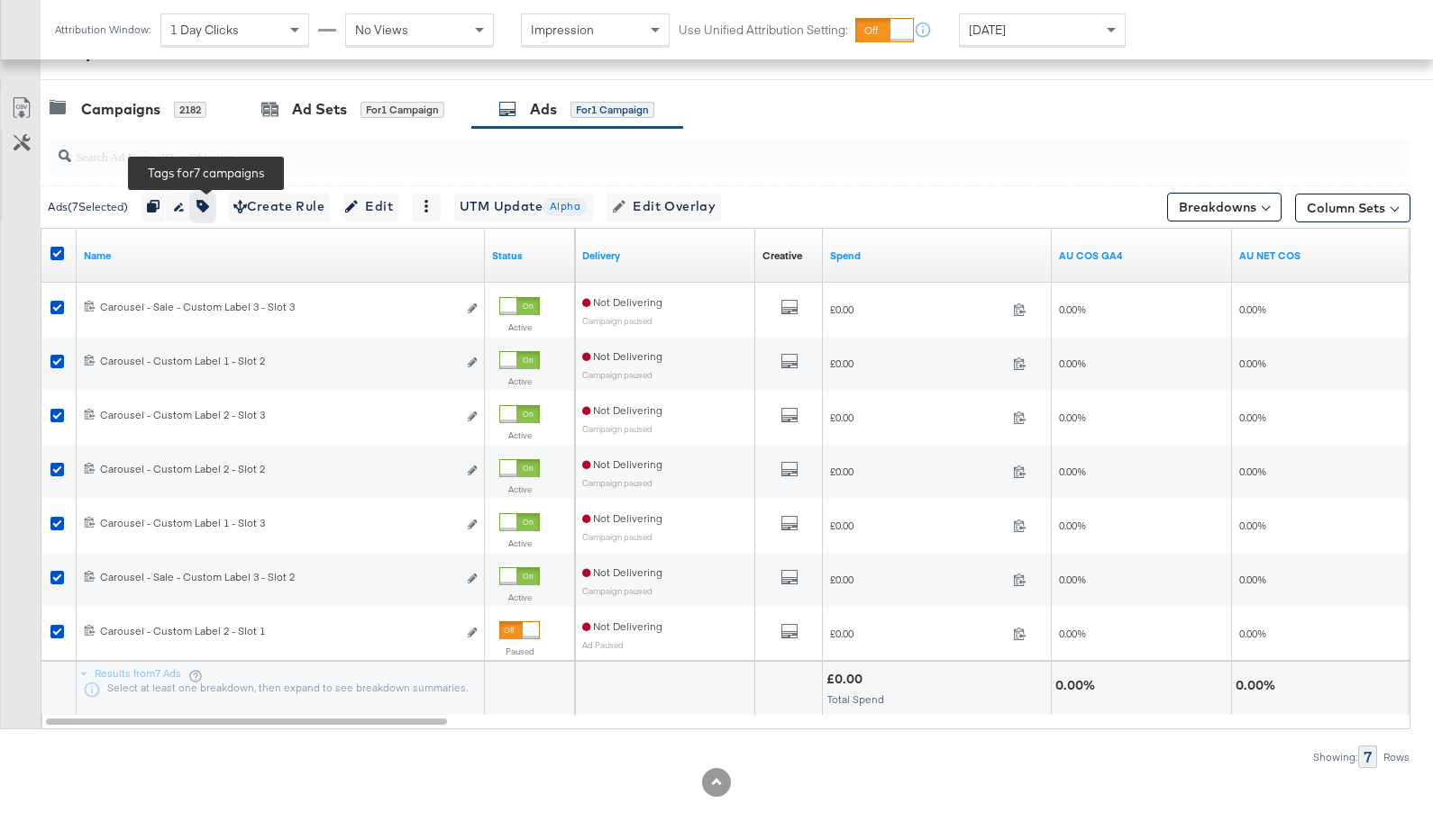
click at [209, 204] on icon "button" at bounding box center [202, 206] width 13 height 13
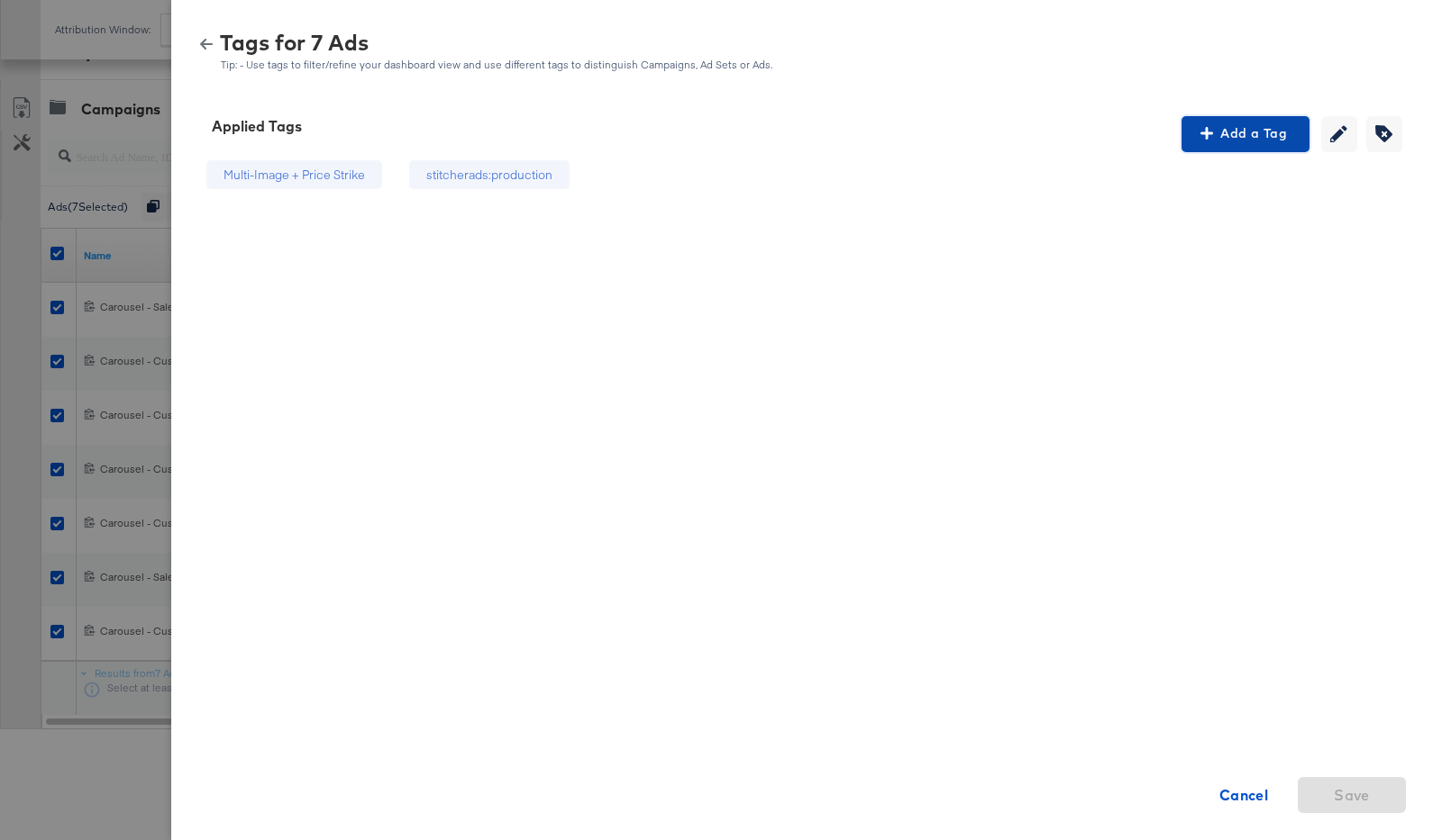
click at [1232, 123] on span "Add a Tag" at bounding box center [1246, 134] width 113 height 22
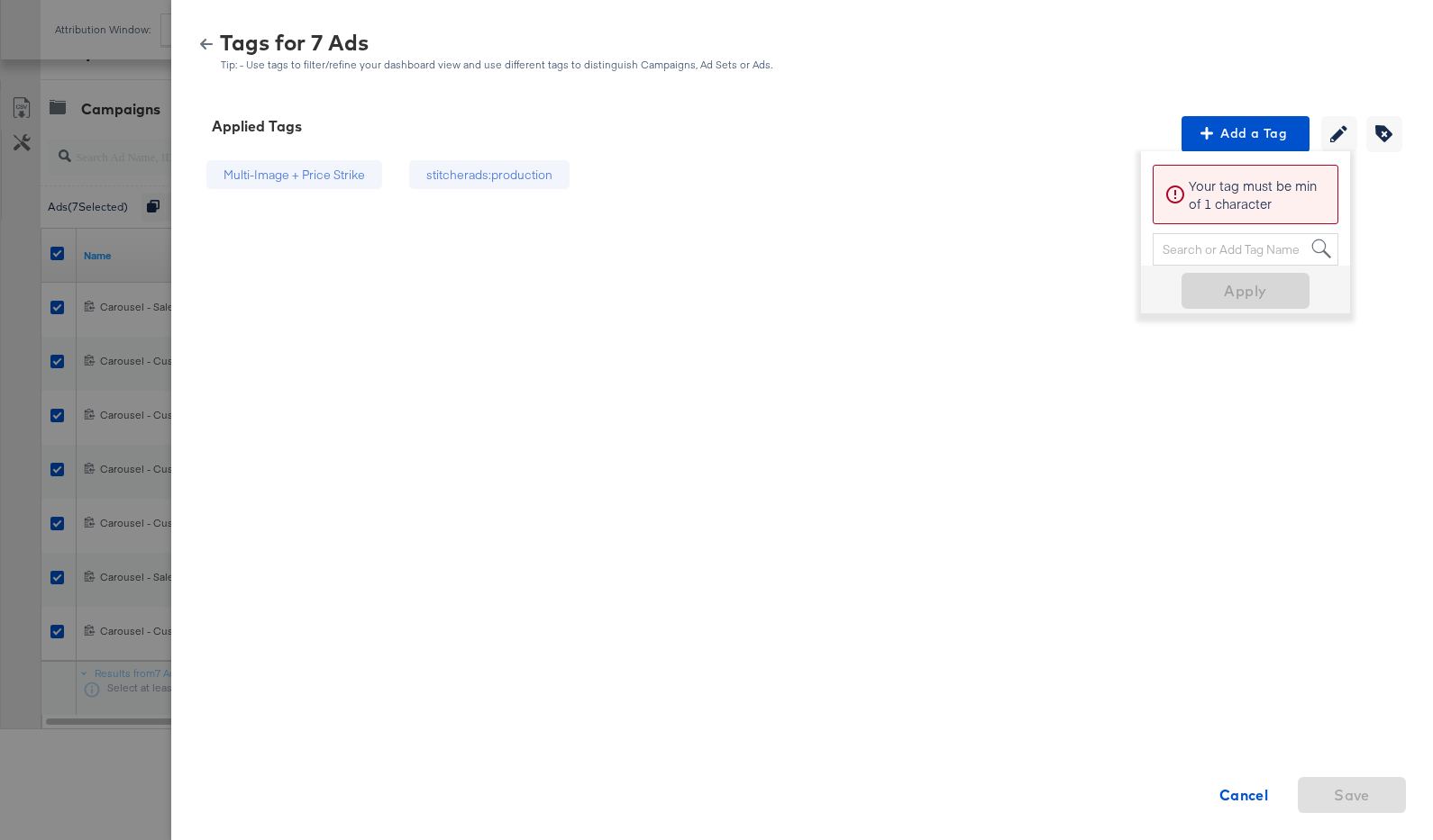
click at [327, 322] on div "Multi-Image + Price Strike stitcherads:production Cancel Save" at bounding box center [389, 459] width 390 height 613
click at [215, 38] on button "button" at bounding box center [207, 44] width 27 height 13
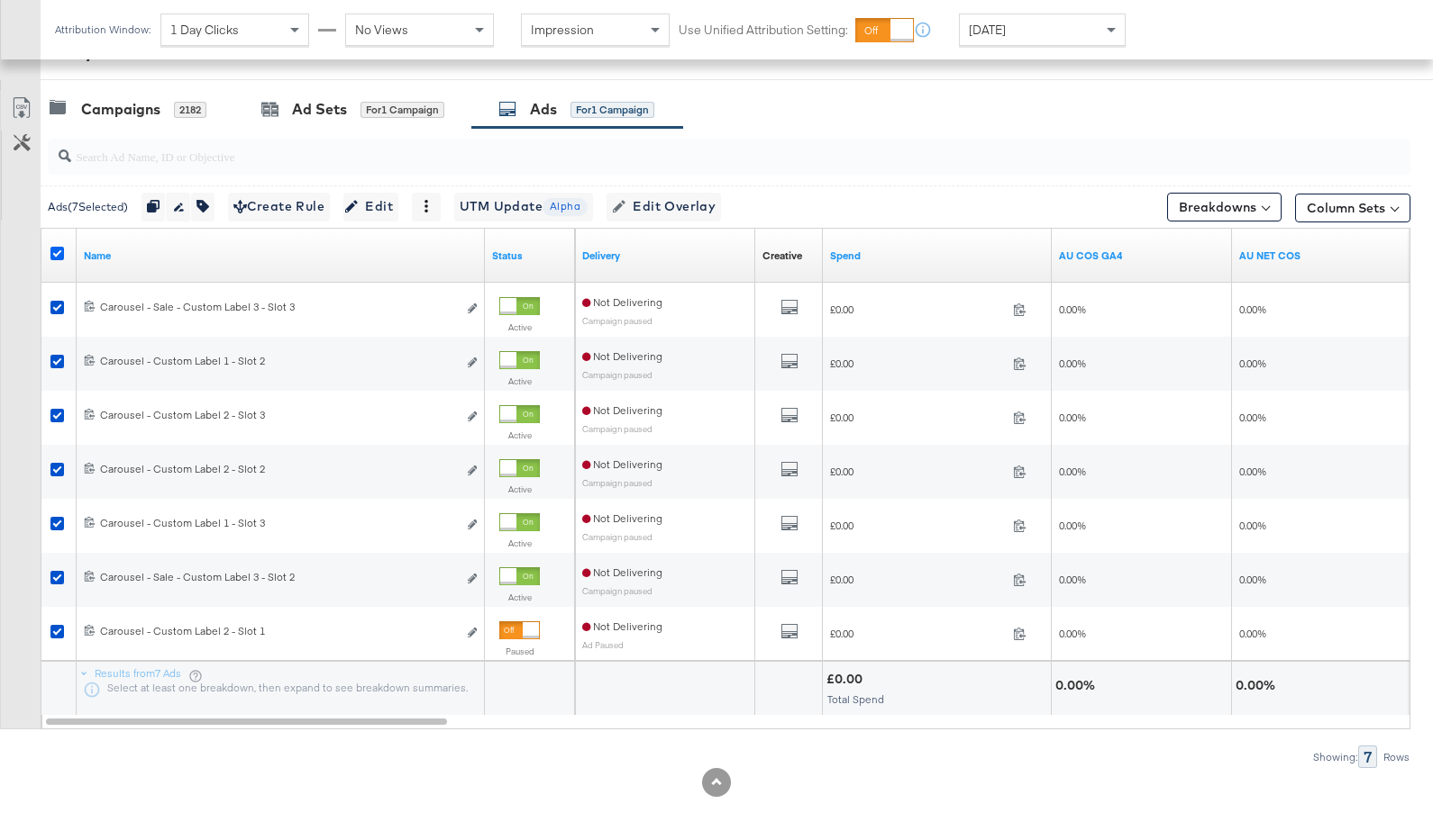
click at [60, 251] on icon at bounding box center [58, 254] width 14 height 14
click at [0, 0] on input "checkbox" at bounding box center [0, 0] width 0 height 0
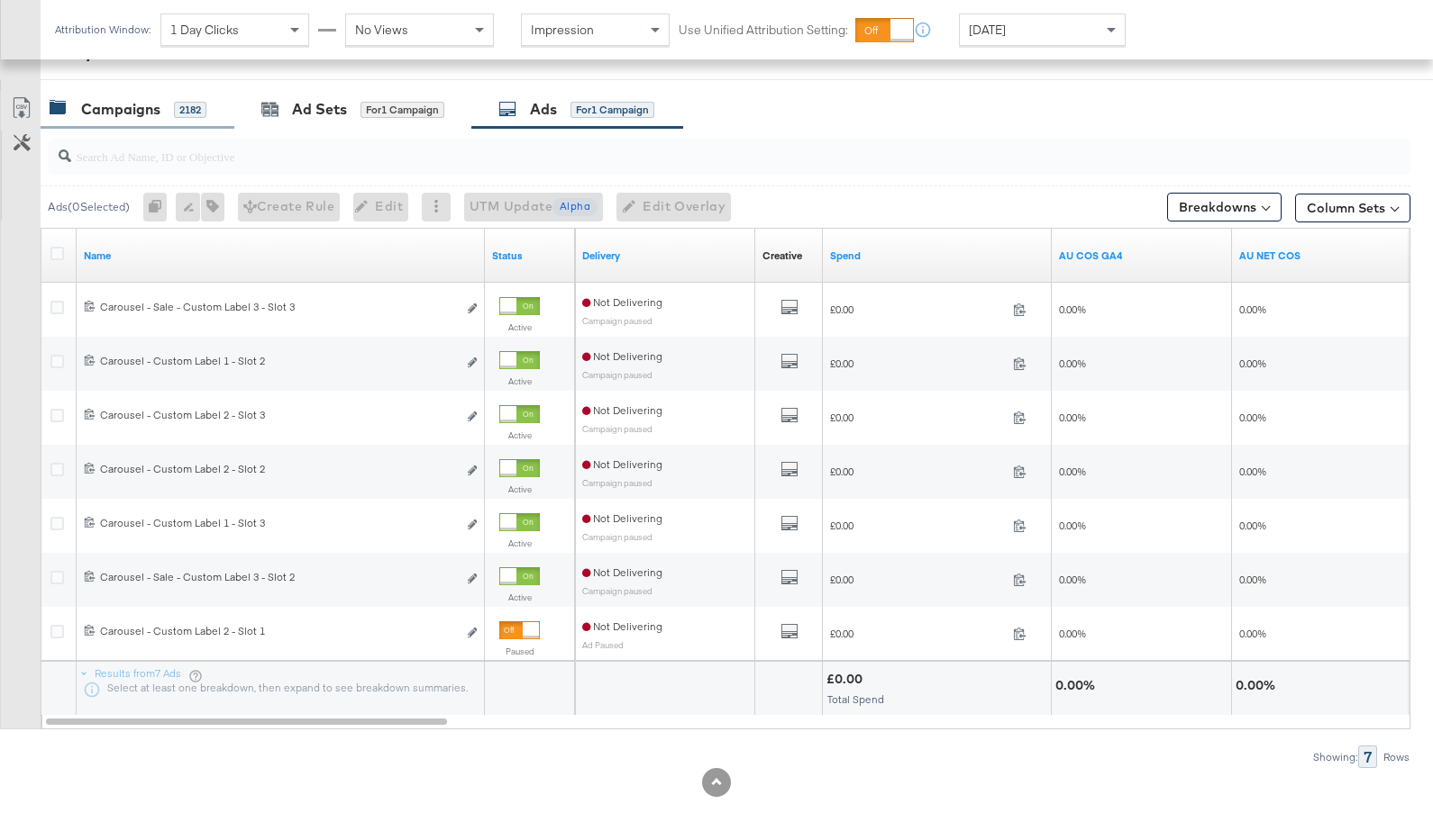
click at [165, 96] on div "Campaigns 2182" at bounding box center [138, 109] width 194 height 39
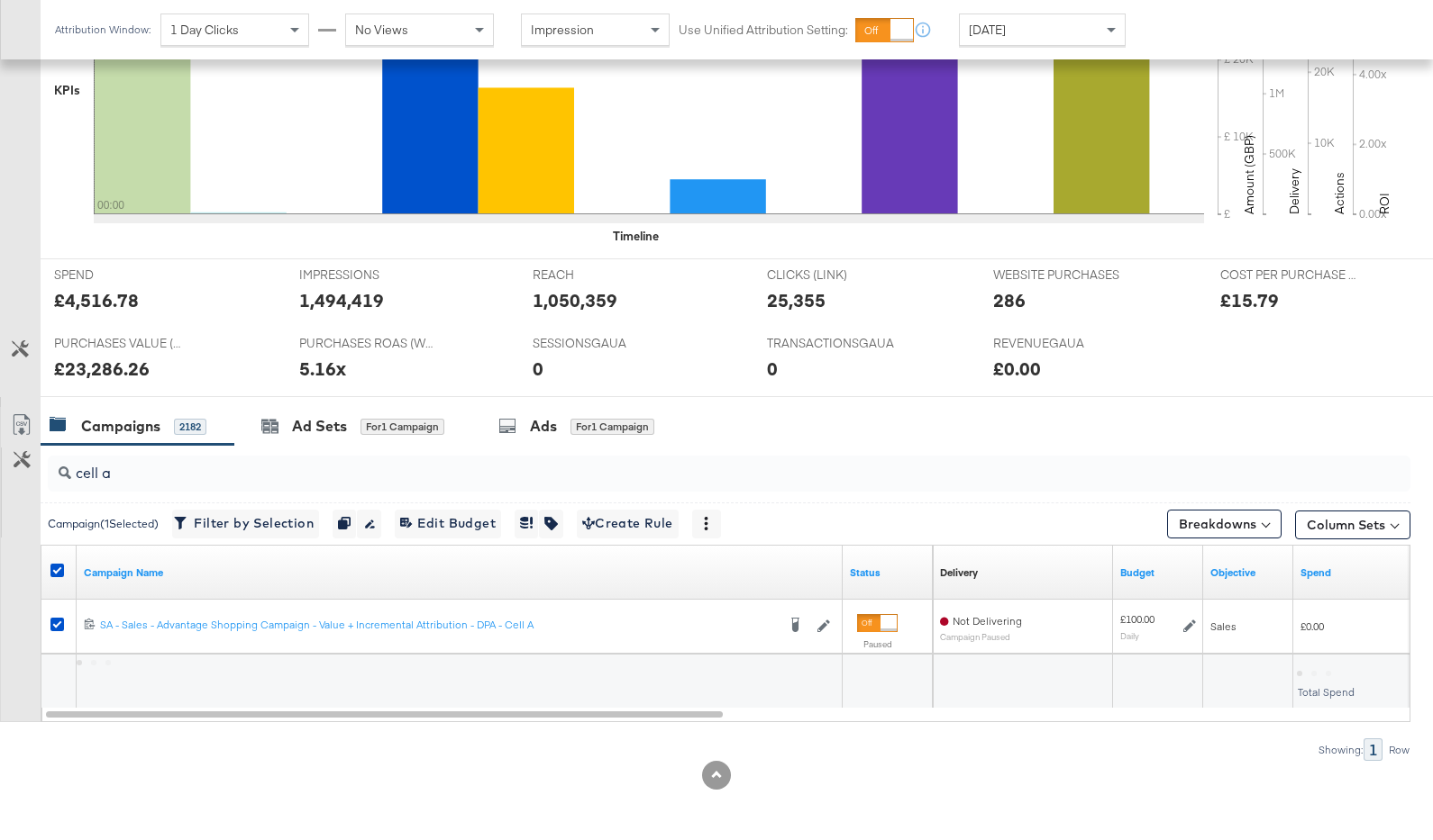
scroll to position [522, 0]
